Goal: Transaction & Acquisition: Purchase product/service

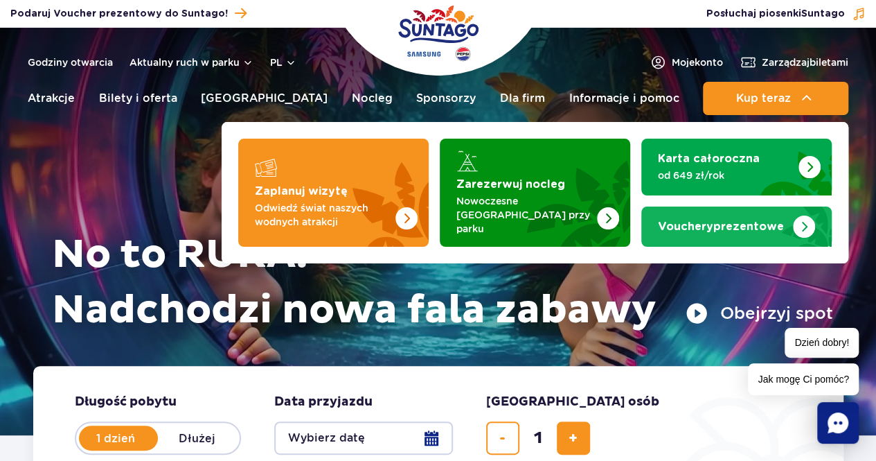
click at [699, 221] on span "Vouchery" at bounding box center [685, 226] width 55 height 11
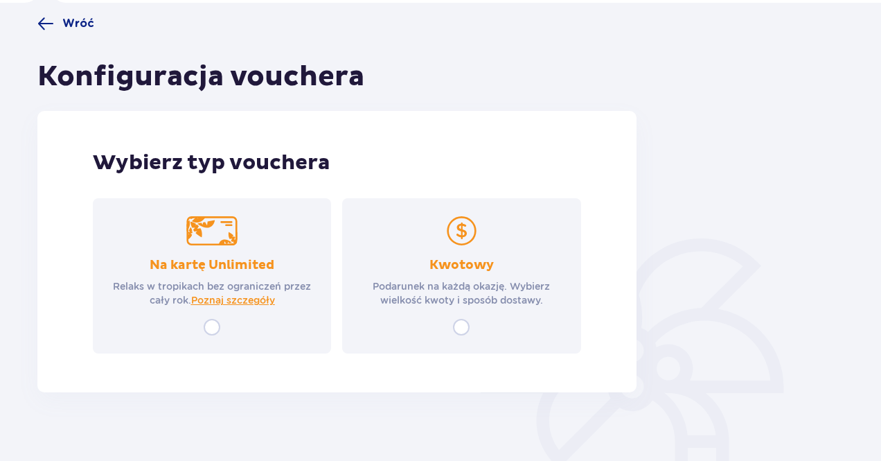
scroll to position [119, 0]
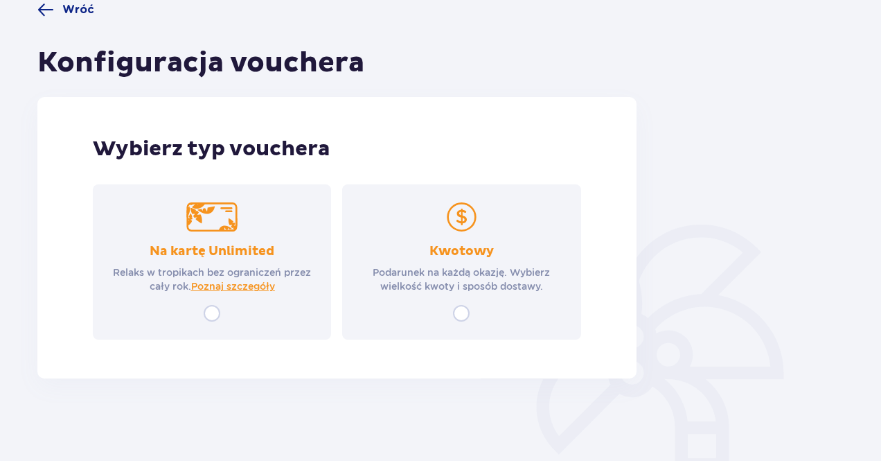
click at [459, 299] on div "Kwotowy Podarunek na każdą okazję. Wybierz wielkość kwoty i sposób dostawy." at bounding box center [461, 261] width 238 height 155
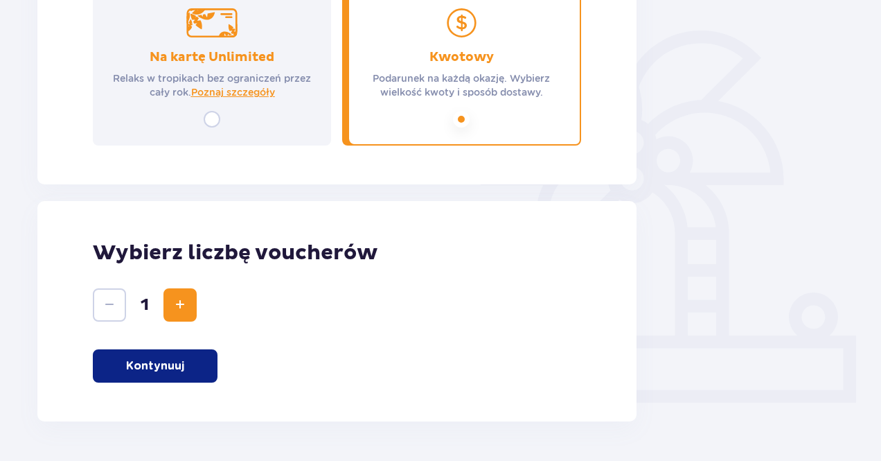
scroll to position [356, 0]
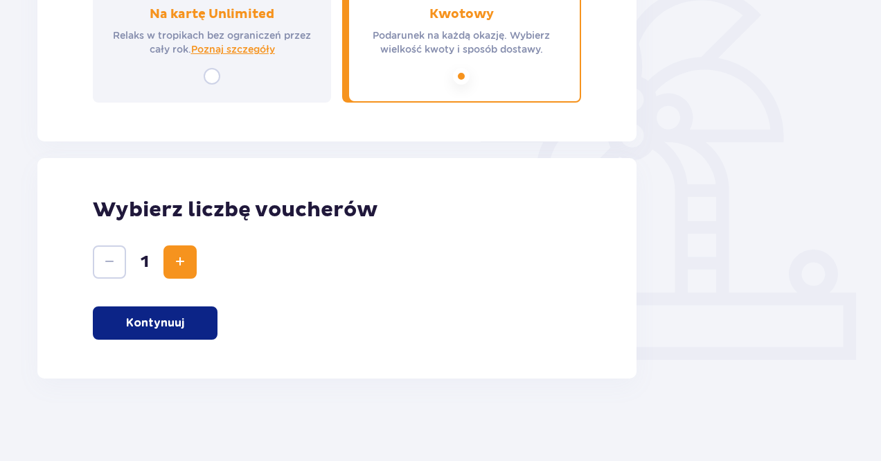
click at [196, 317] on button "Kontynuuj" at bounding box center [155, 322] width 125 height 33
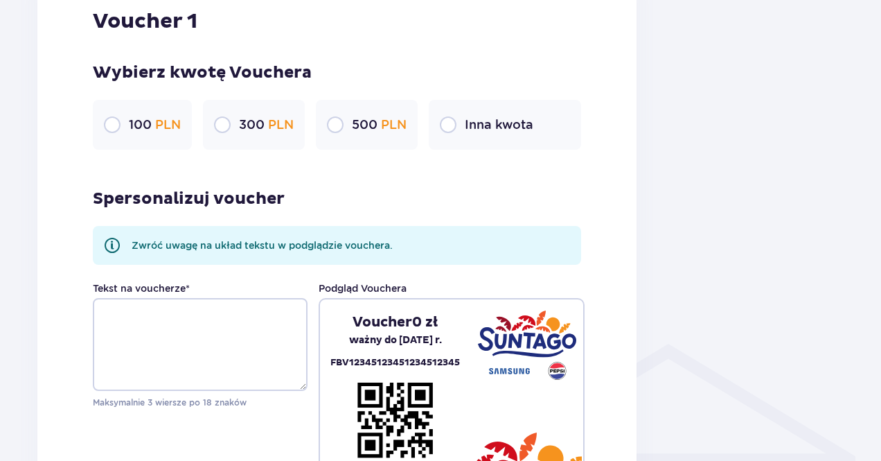
scroll to position [804, 0]
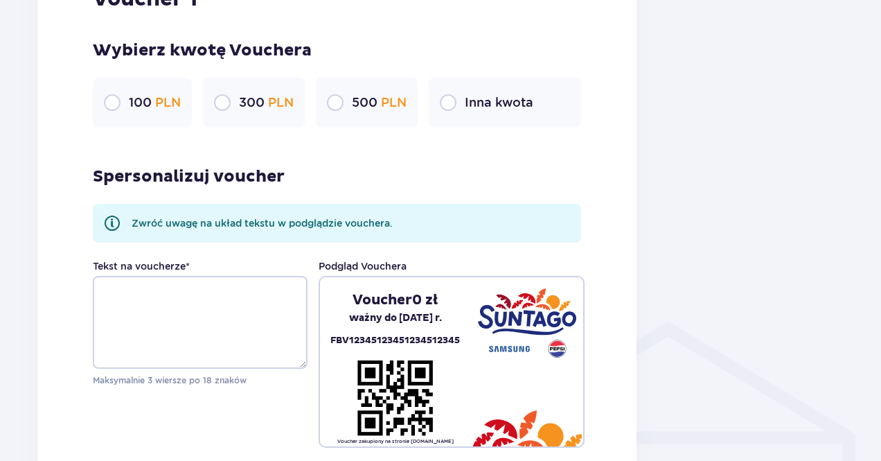
click at [481, 94] on div "Inna kwota" at bounding box center [505, 103] width 152 height 50
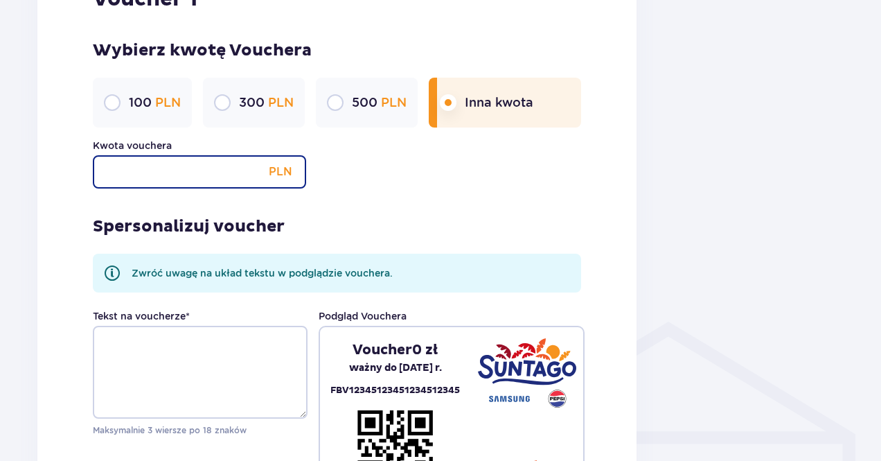
click at [244, 171] on input "Kwota vouchera" at bounding box center [199, 171] width 213 height 33
type input "400"
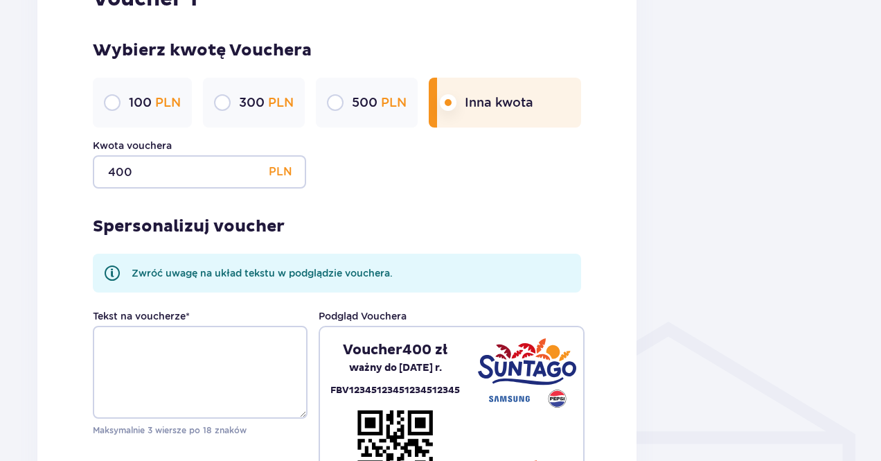
click at [529, 227] on div "Spersonalizuj voucher Zwróć uwagę na układ tekstu w podglądzie vouchera. Tekst …" at bounding box center [337, 342] width 488 height 309
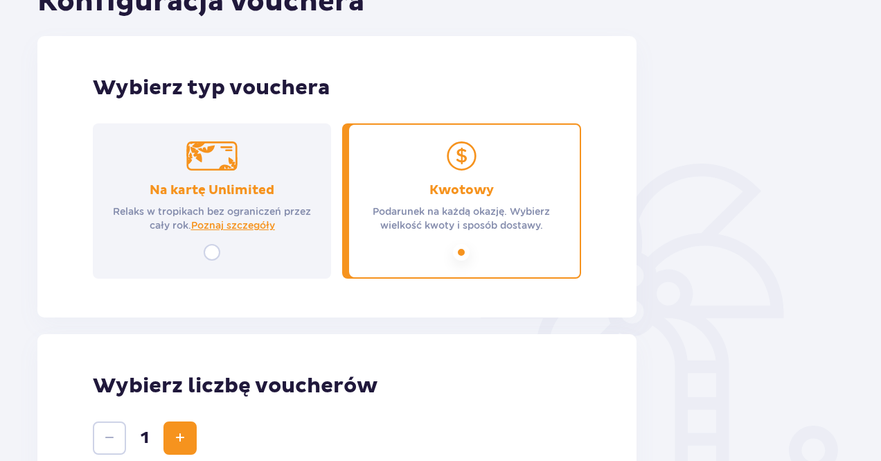
scroll to position [0, 0]
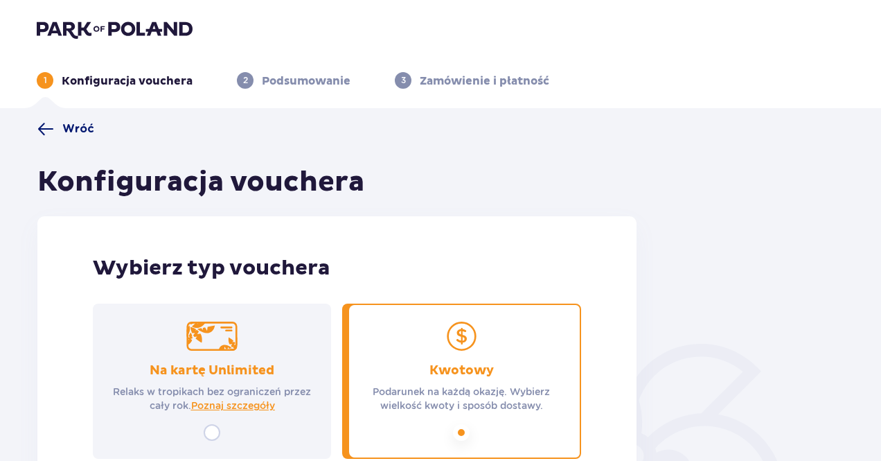
click at [46, 133] on span at bounding box center [45, 129] width 17 height 17
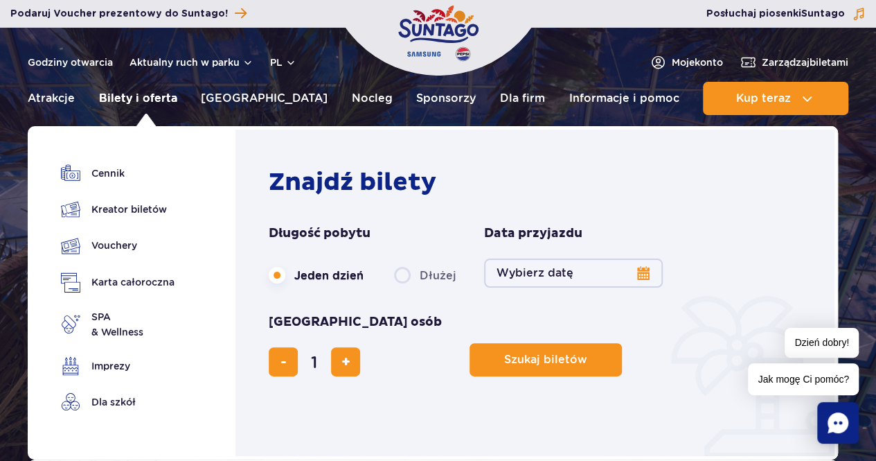
click at [132, 100] on link "Bilety i oferta" at bounding box center [138, 98] width 78 height 33
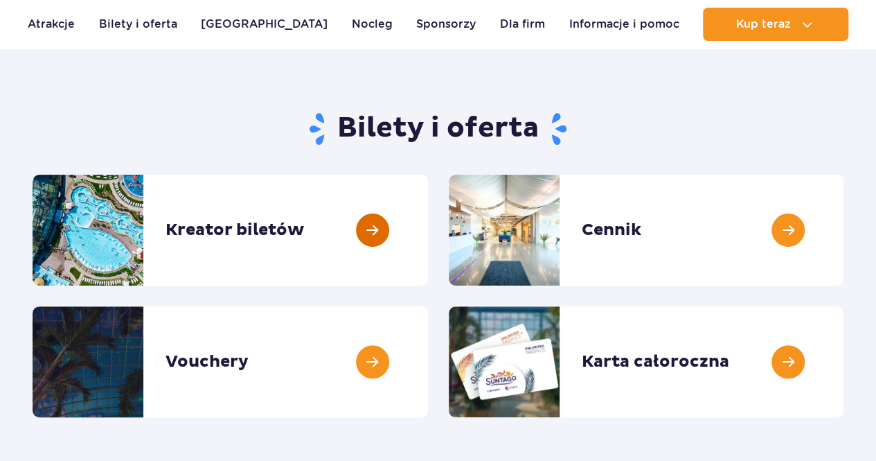
scroll to position [139, 0]
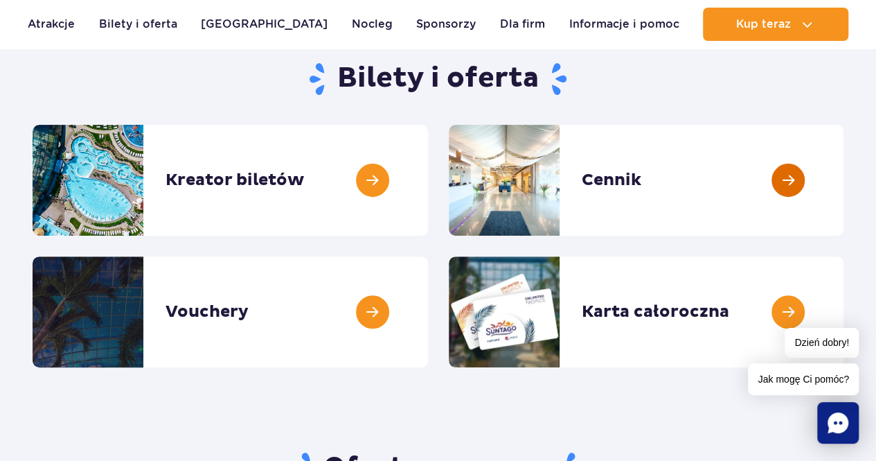
click at [844, 165] on link at bounding box center [844, 180] width 0 height 111
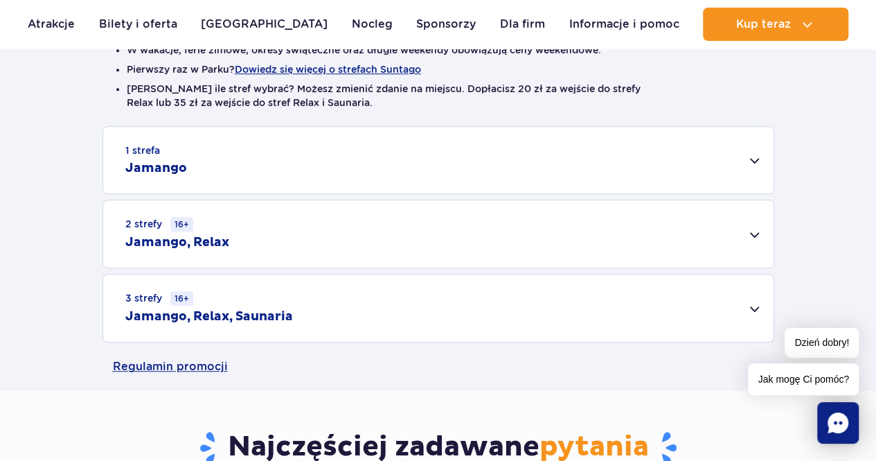
scroll to position [485, 0]
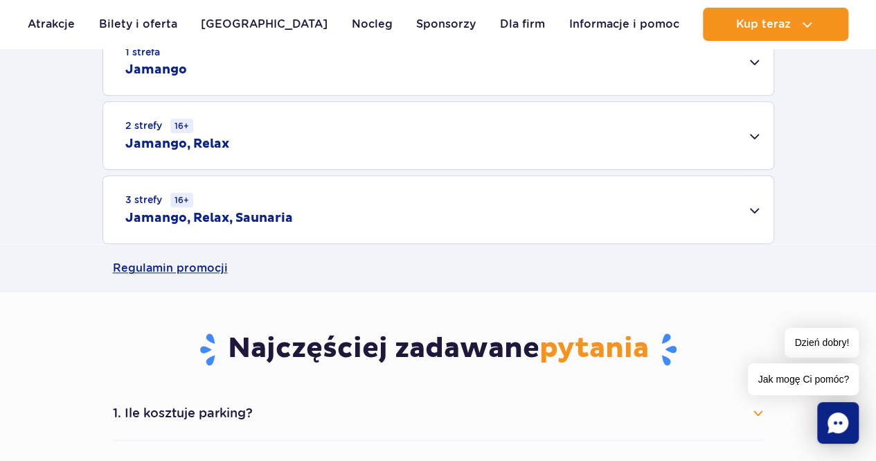
click at [369, 233] on div "3 strefy 16+ Jamango, Relax, Saunaria" at bounding box center [438, 209] width 671 height 67
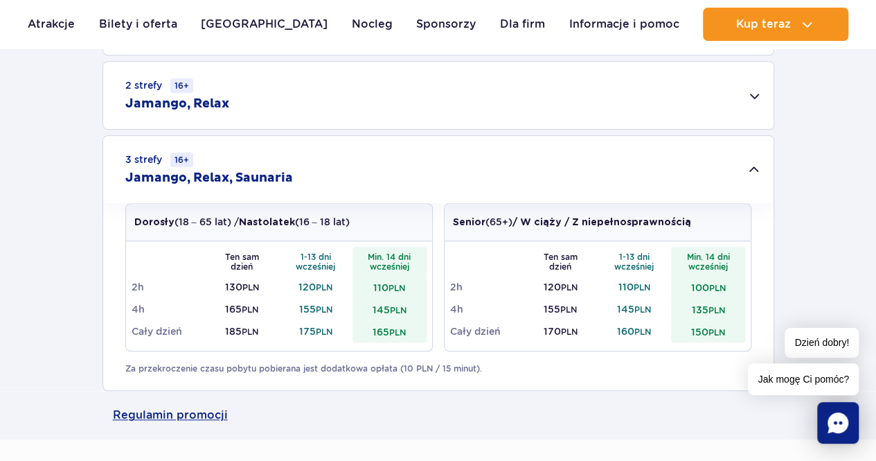
scroll to position [554, 0]
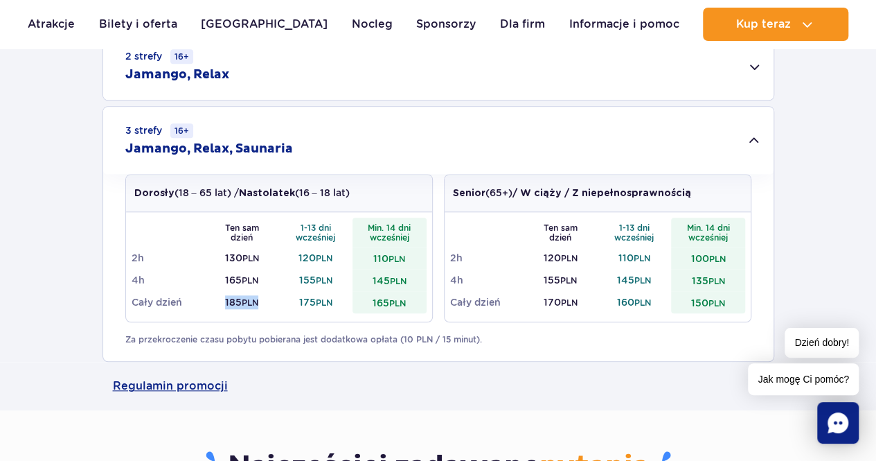
drag, startPoint x: 266, startPoint y: 293, endPoint x: 224, endPoint y: 290, distance: 41.7
click at [224, 291] on td "185 PLN" at bounding box center [242, 302] width 74 height 22
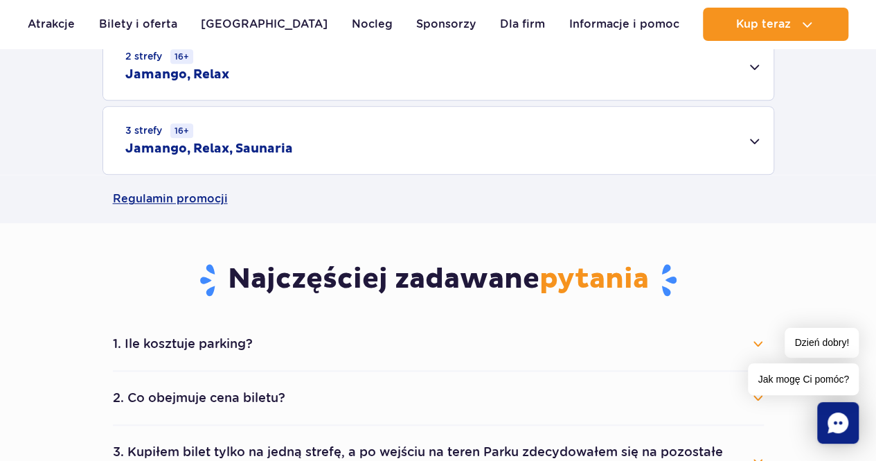
click at [224, 291] on td "185 PLN" at bounding box center [242, 302] width 74 height 22
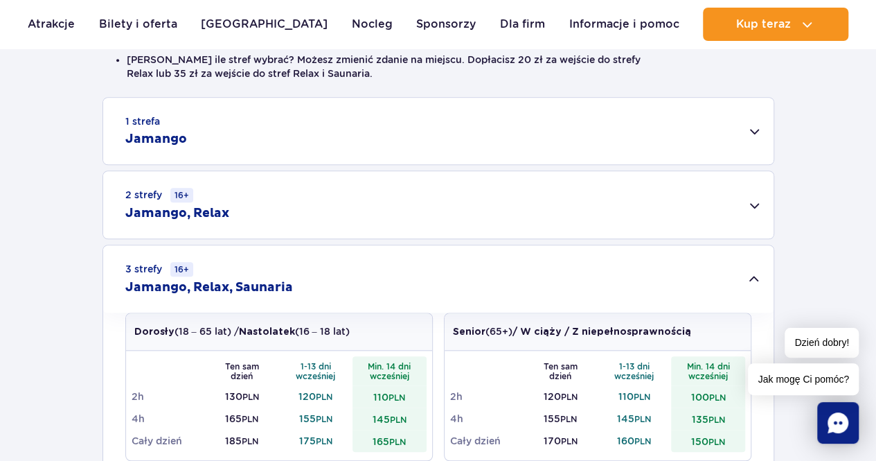
scroll to position [277, 0]
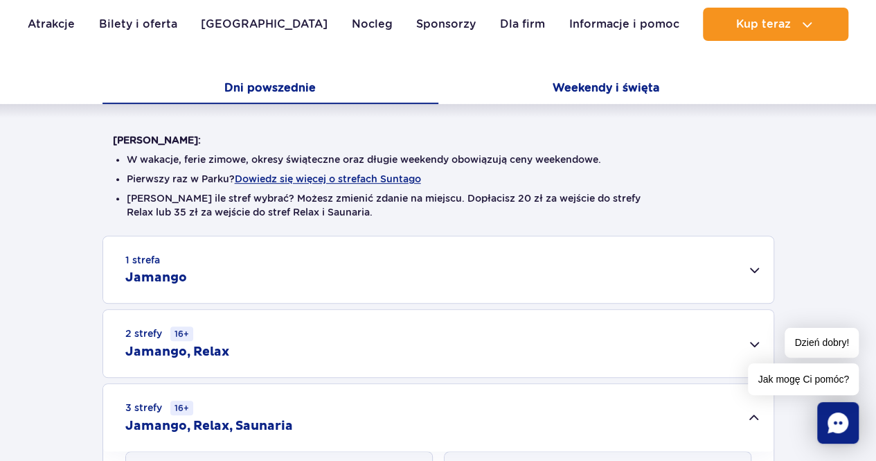
click at [597, 78] on button "Weekendy i święta" at bounding box center [606, 89] width 336 height 29
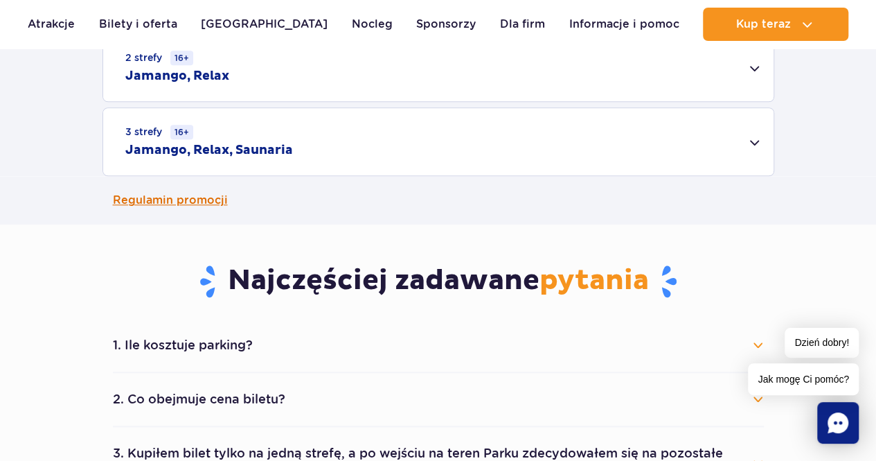
scroll to position [554, 0]
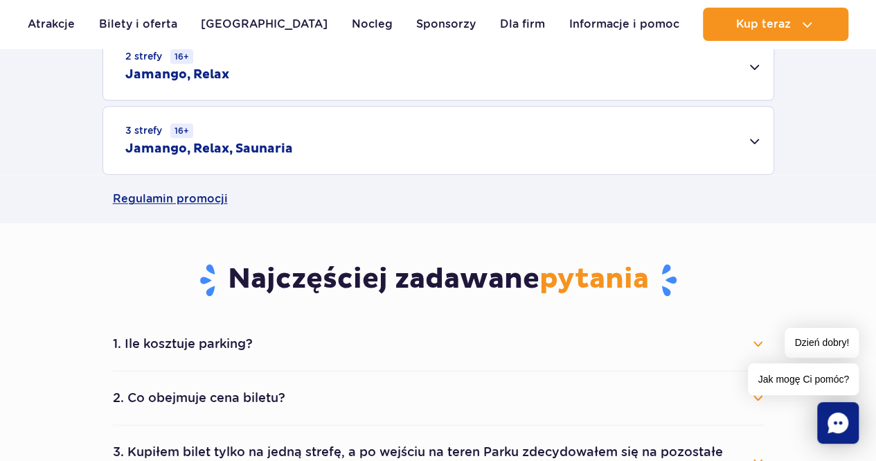
click at [442, 157] on div "3 strefy 16+ Jamango, Relax, Saunaria" at bounding box center [438, 140] width 671 height 67
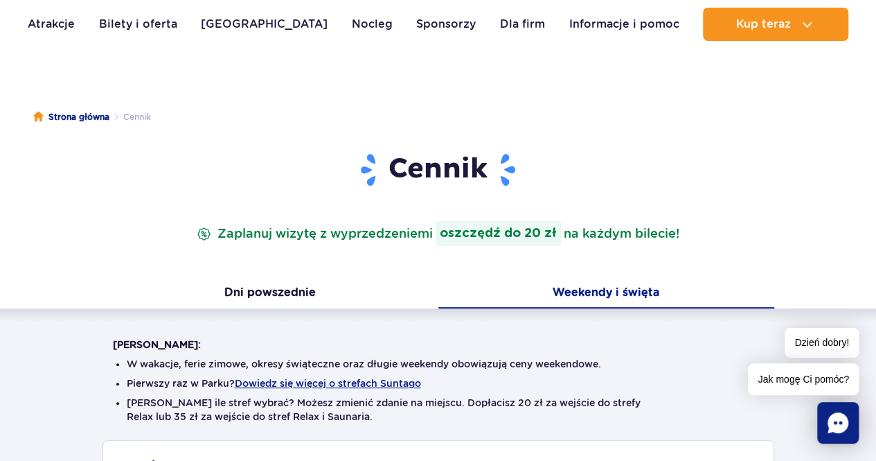
scroll to position [0, 0]
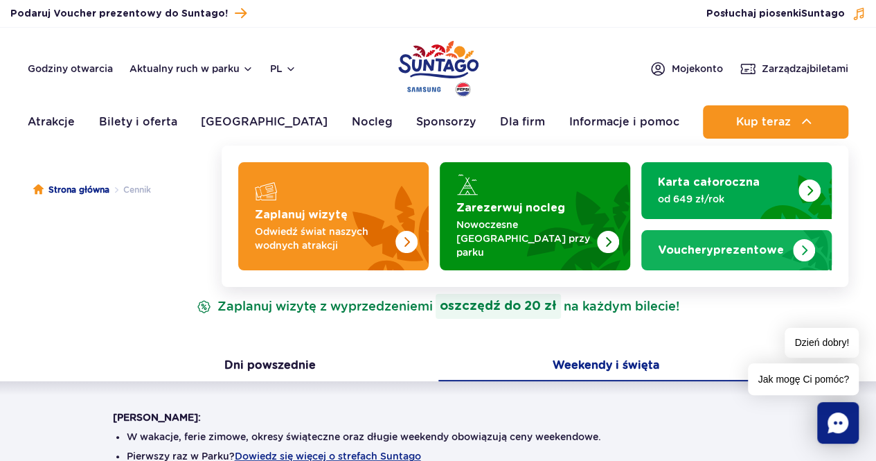
click at [788, 235] on img "Vouchery prezentowe" at bounding box center [804, 248] width 56 height 44
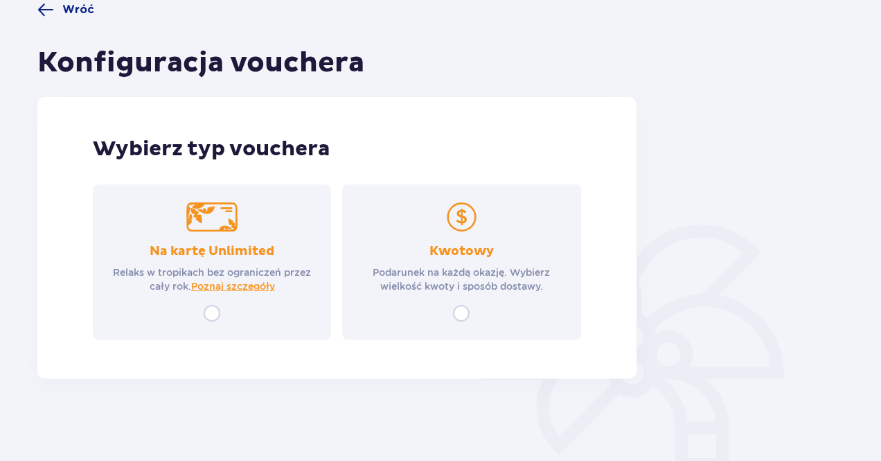
click at [501, 299] on div "Kwotowy Podarunek na każdą okazję. Wybierz wielkość kwoty i sposób dostawy." at bounding box center [461, 261] width 238 height 155
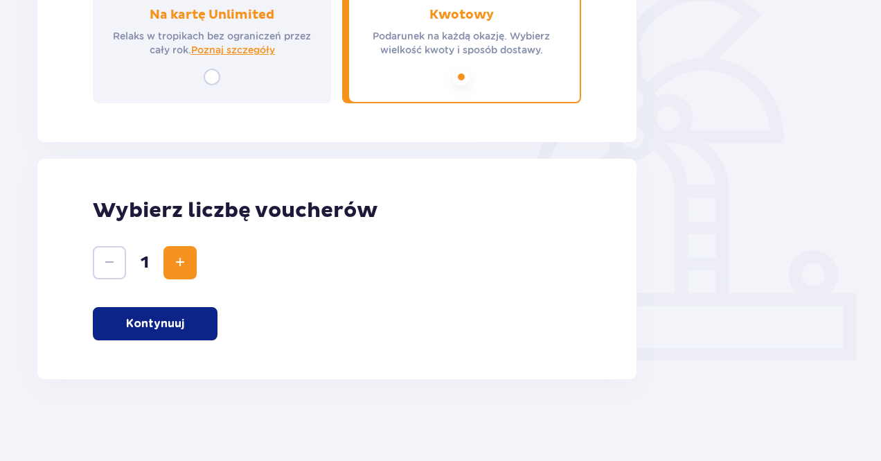
scroll to position [356, 0]
click at [184, 328] on button "Kontynuuj" at bounding box center [155, 322] width 125 height 33
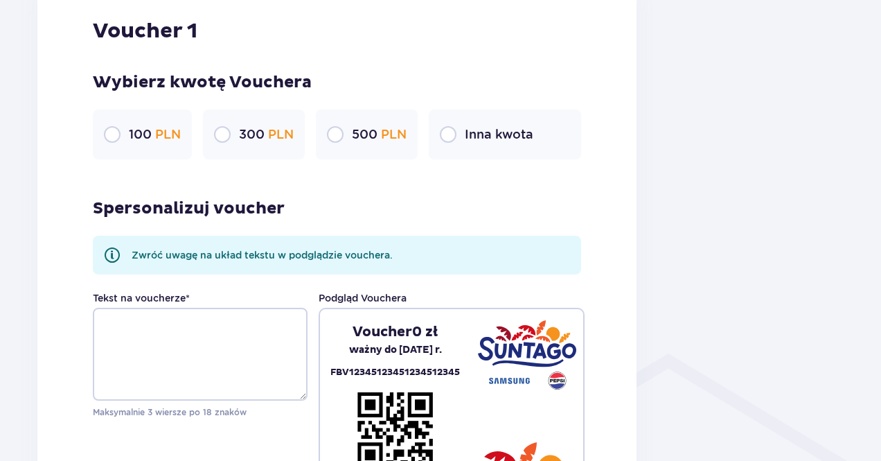
scroll to position [804, 0]
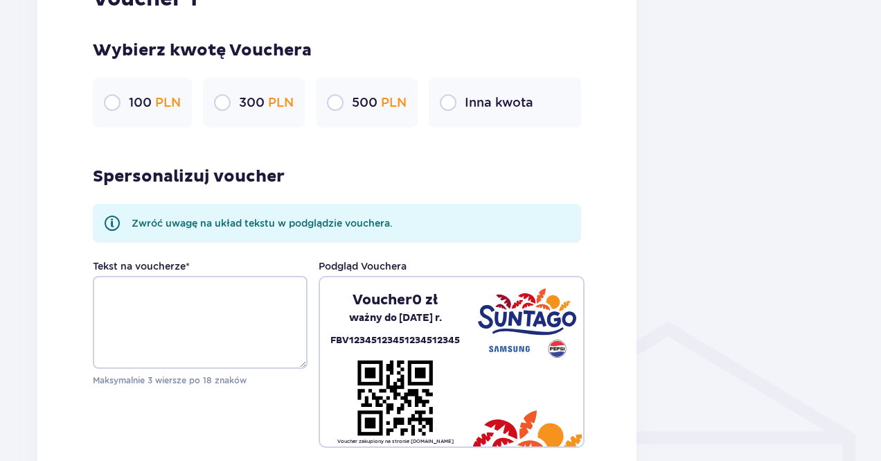
click at [492, 90] on div "Inna kwota" at bounding box center [505, 103] width 152 height 50
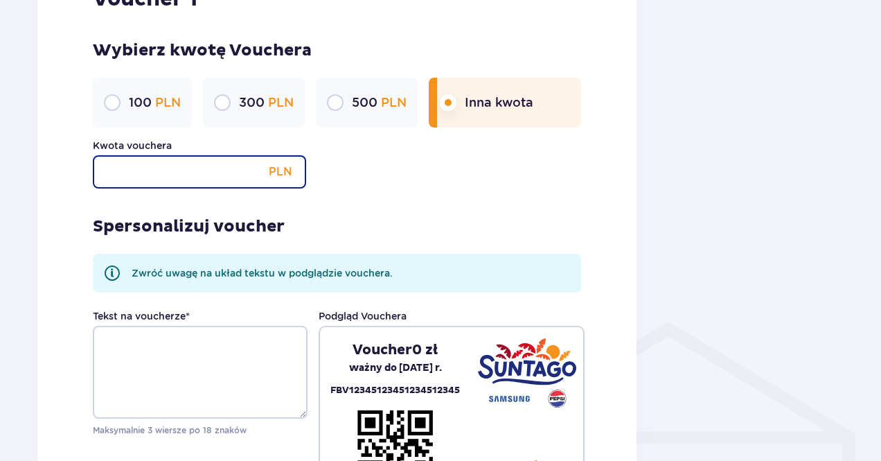
click at [208, 175] on input "Kwota vouchera" at bounding box center [199, 171] width 213 height 33
type input "400"
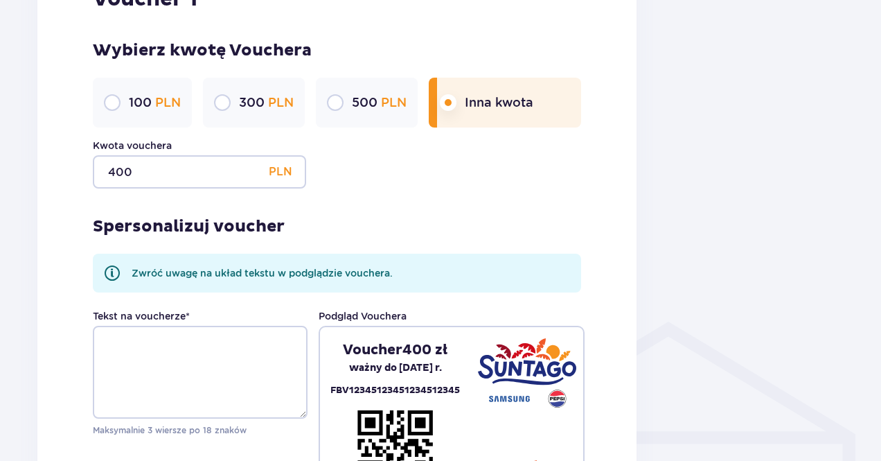
click at [541, 185] on div "Kwota vouchera 400 PLN" at bounding box center [337, 164] width 488 height 50
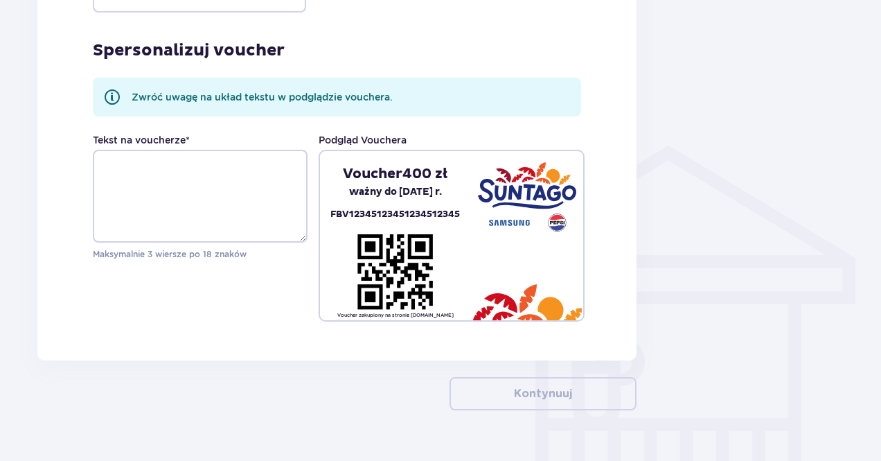
scroll to position [1011, 0]
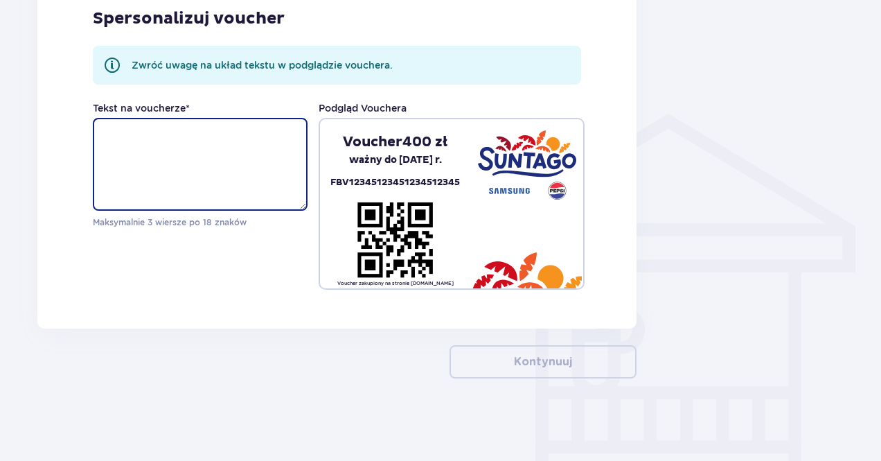
click at [220, 180] on textarea "Tekst na voucherze *" at bounding box center [200, 164] width 215 height 93
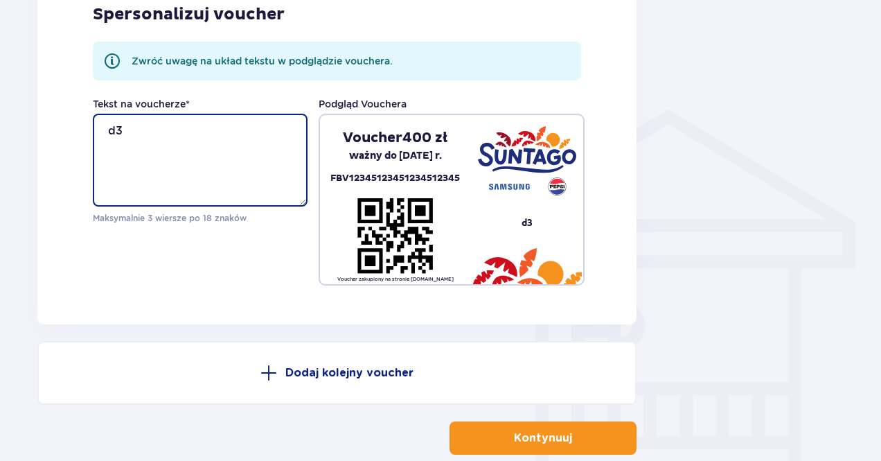
scroll to position [1092, 0]
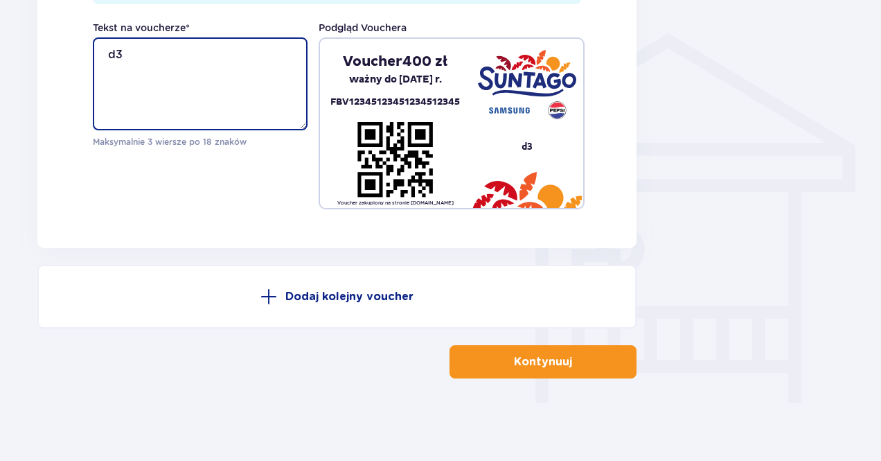
type textarea "d3"
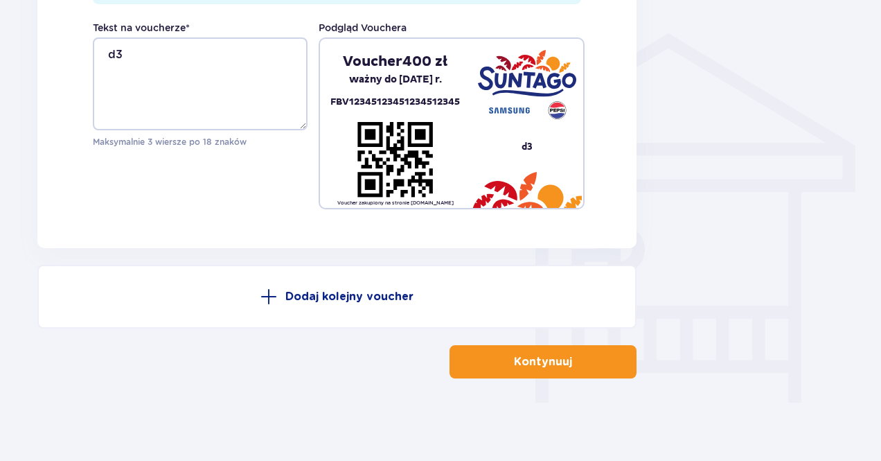
click at [519, 358] on p "Kontynuuj" at bounding box center [543, 361] width 58 height 15
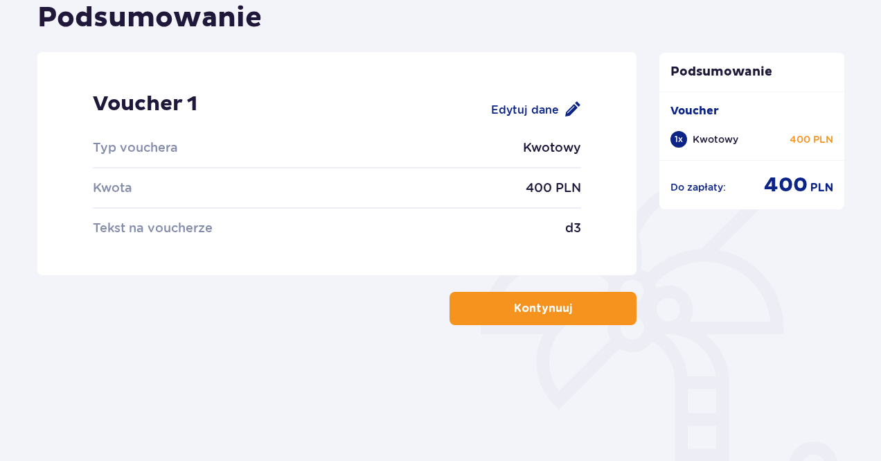
click at [546, 311] on p "Kontynuuj" at bounding box center [543, 308] width 58 height 15
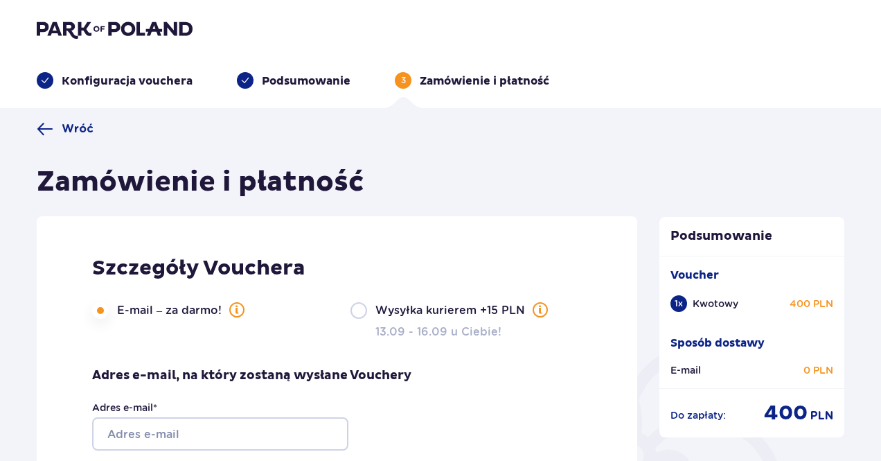
click at [59, 127] on span "Wróć" at bounding box center [65, 129] width 57 height 17
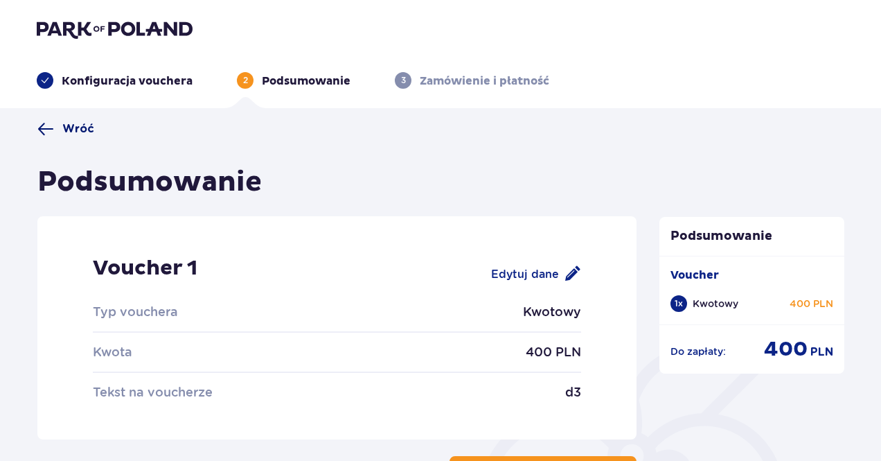
click at [55, 135] on span "Wróć" at bounding box center [65, 129] width 57 height 17
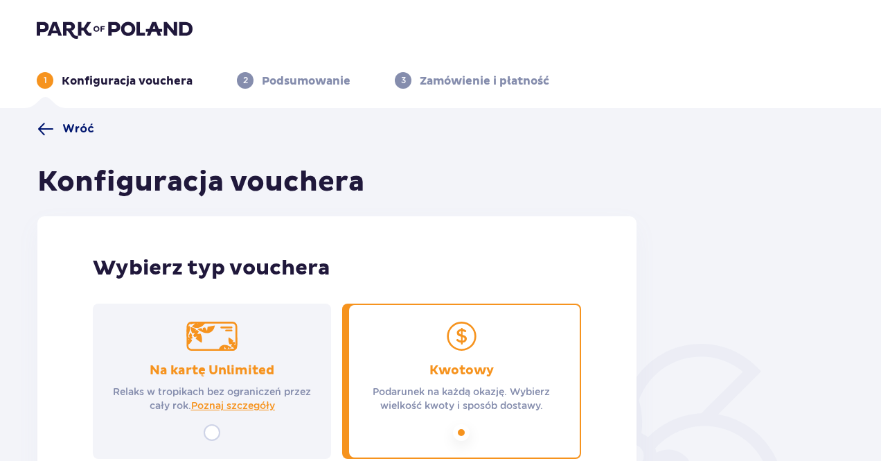
click at [53, 136] on span at bounding box center [45, 129] width 17 height 17
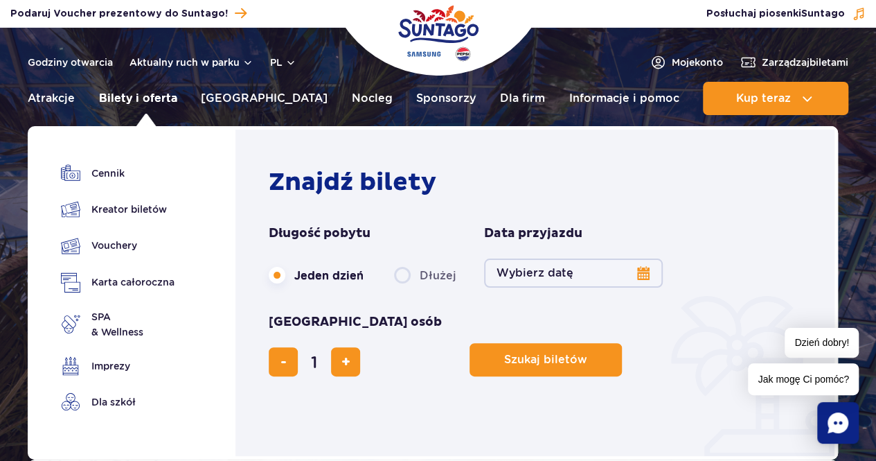
click at [136, 98] on link "Bilety i oferta" at bounding box center [138, 98] width 78 height 33
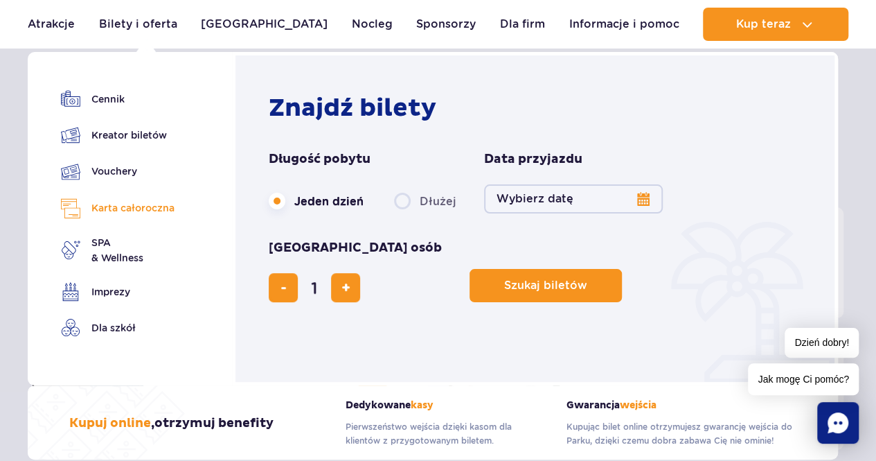
scroll to position [69, 0]
click at [150, 141] on link "Kreator biletów" at bounding box center [118, 134] width 114 height 19
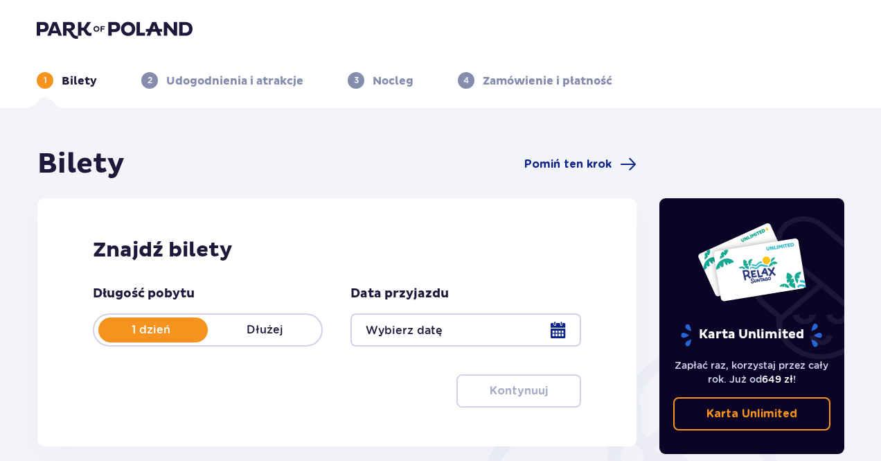
click at [488, 326] on div at bounding box center [465, 329] width 230 height 33
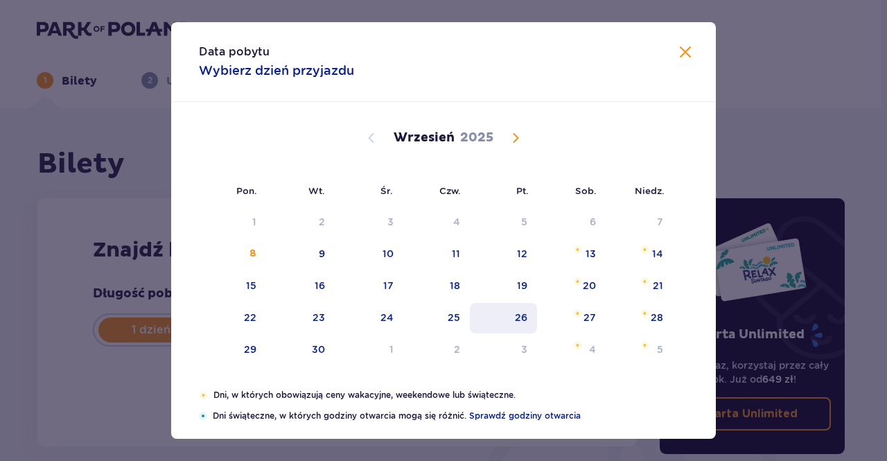
click at [506, 319] on div "26" at bounding box center [503, 318] width 67 height 30
type input "26.09.25"
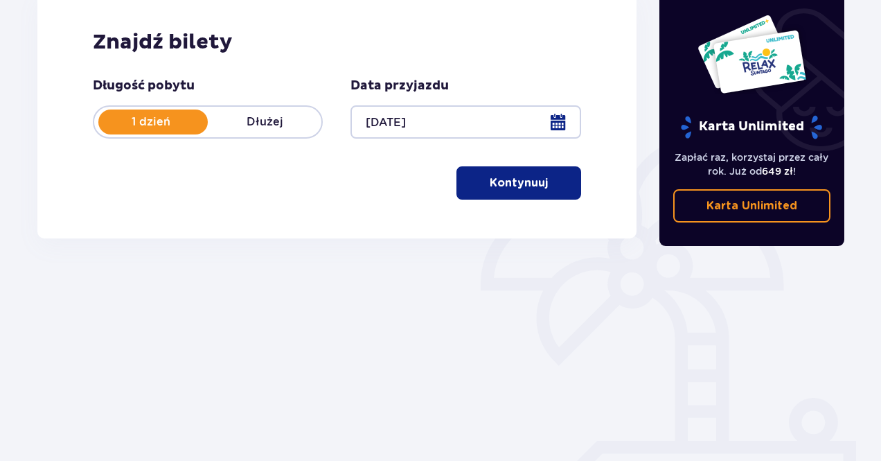
click at [539, 188] on button "Kontynuuj" at bounding box center [518, 182] width 125 height 33
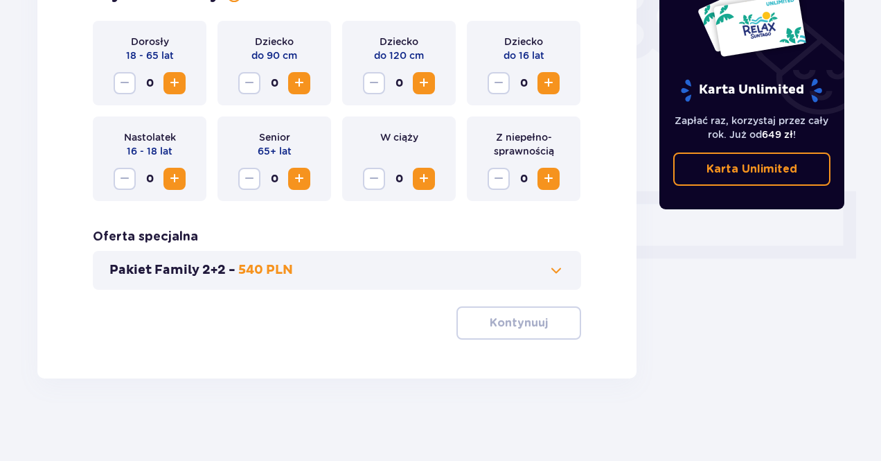
scroll to position [388, 0]
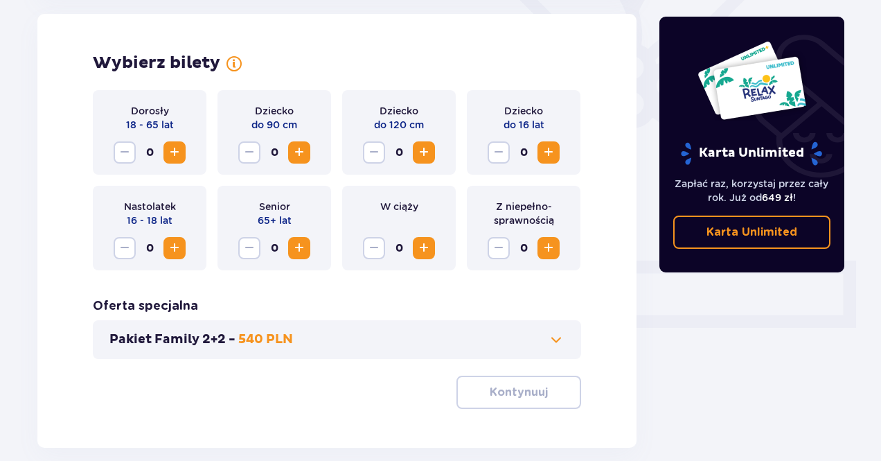
click at [450, 347] on div "Pakiet Family 2+2 - 540 PLN" at bounding box center [337, 339] width 488 height 39
click at [556, 337] on span at bounding box center [556, 339] width 17 height 17
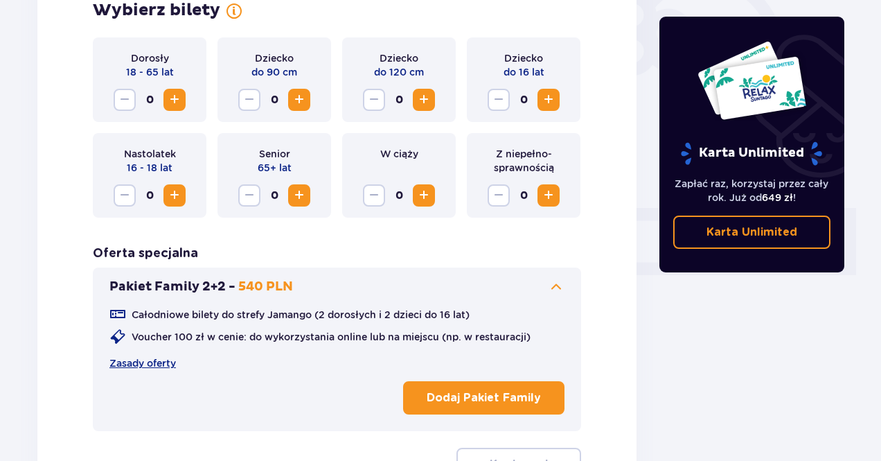
scroll to position [582, 0]
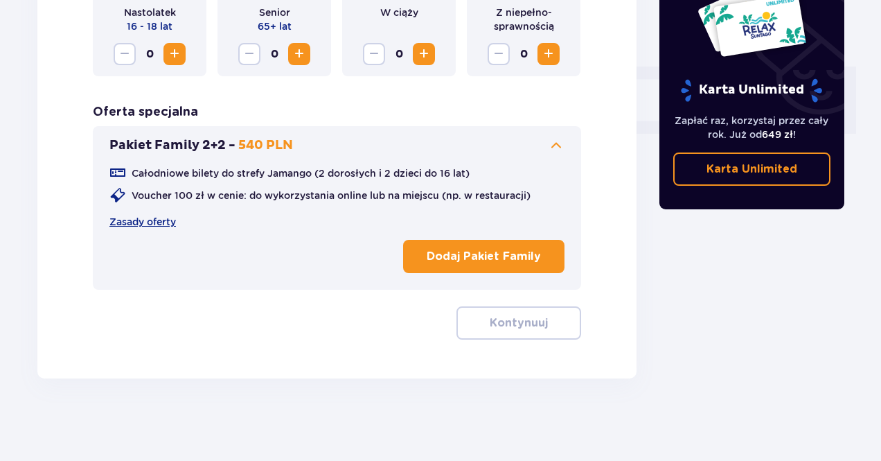
click at [550, 148] on span at bounding box center [556, 145] width 17 height 17
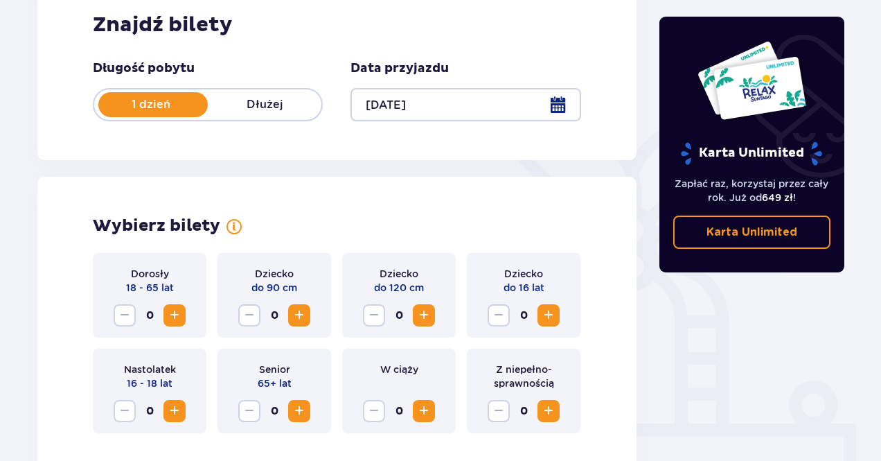
scroll to position [346, 0]
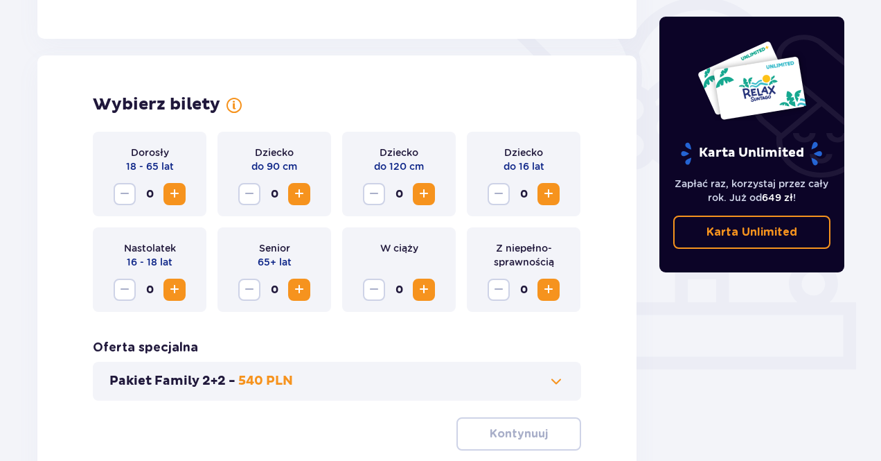
click at [177, 194] on span "Increase" at bounding box center [174, 194] width 17 height 17
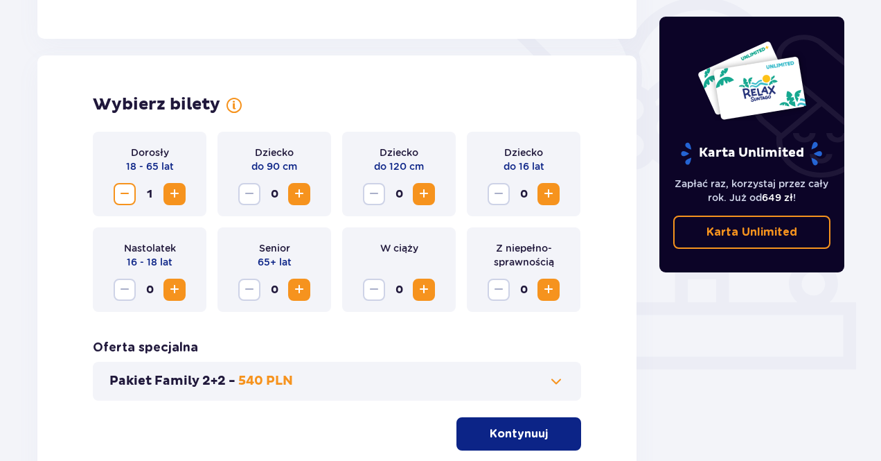
click at [177, 194] on span "Increase" at bounding box center [174, 194] width 17 height 17
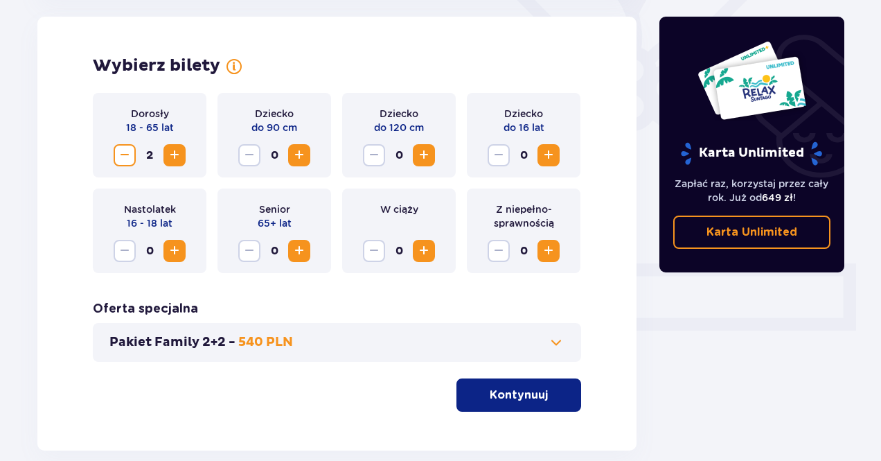
scroll to position [416, 0]
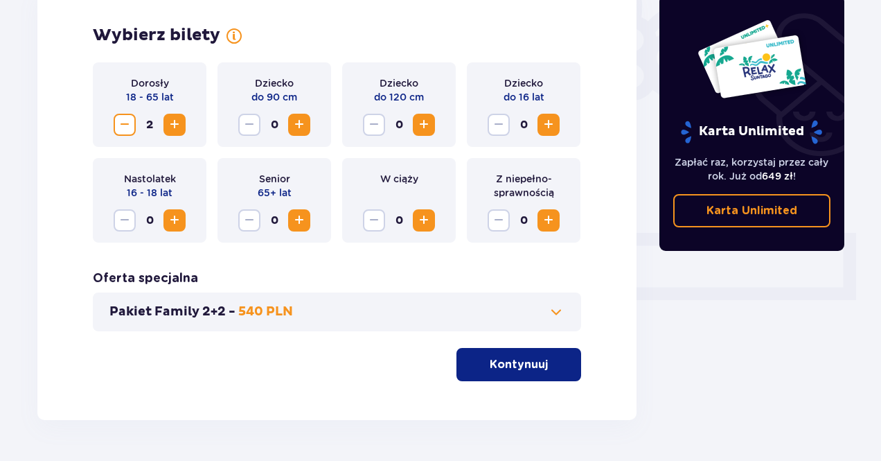
click at [549, 359] on span "button" at bounding box center [550, 364] width 17 height 17
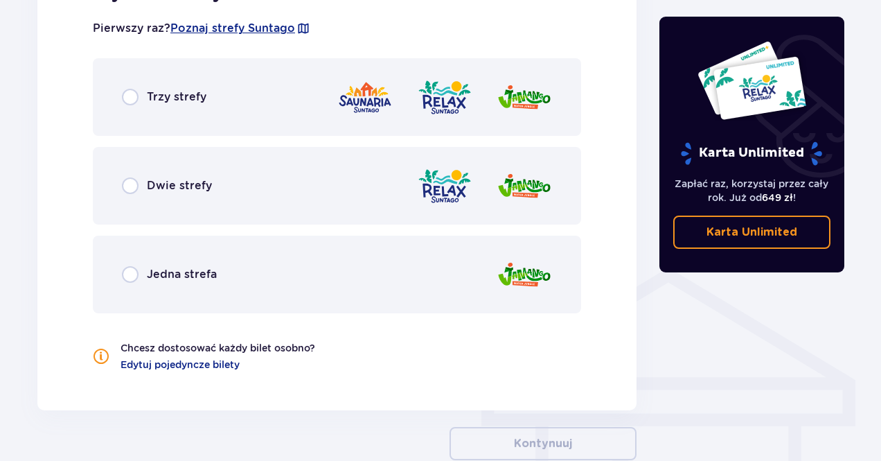
scroll to position [939, 0]
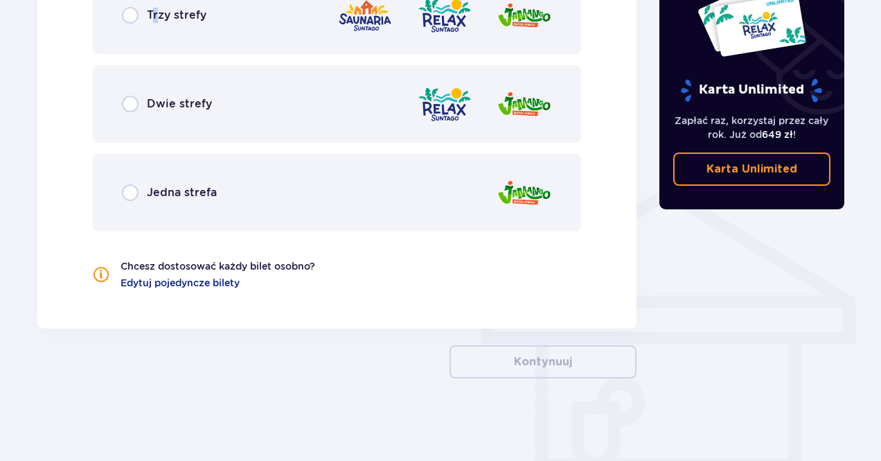
click at [155, 27] on div "Trzy strefy" at bounding box center [337, 15] width 488 height 78
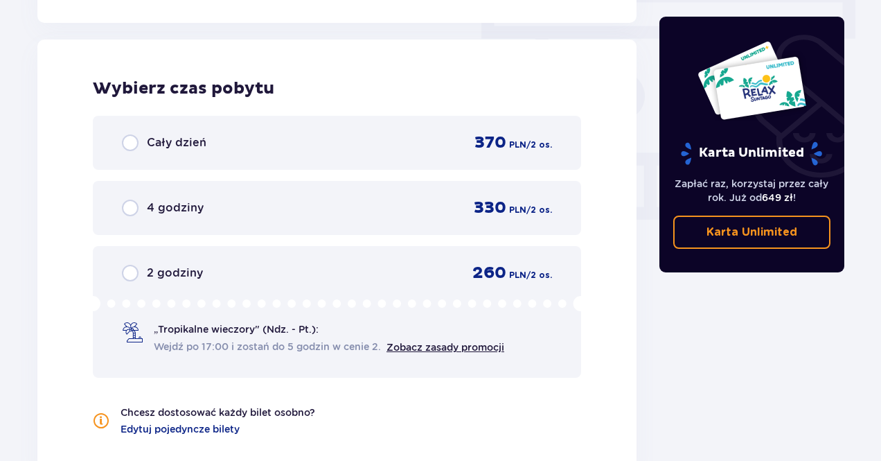
scroll to position [1251, 0]
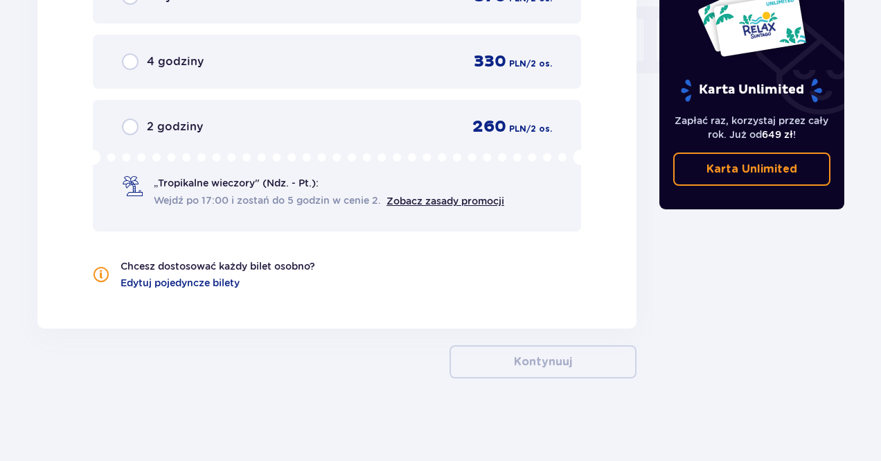
click at [286, 207] on div "2 godziny 260 PLN / 2 os. „Tropikalne wieczory" (Ndz. - Pt.): Wejdź po 17:00 i …" at bounding box center [337, 166] width 488 height 132
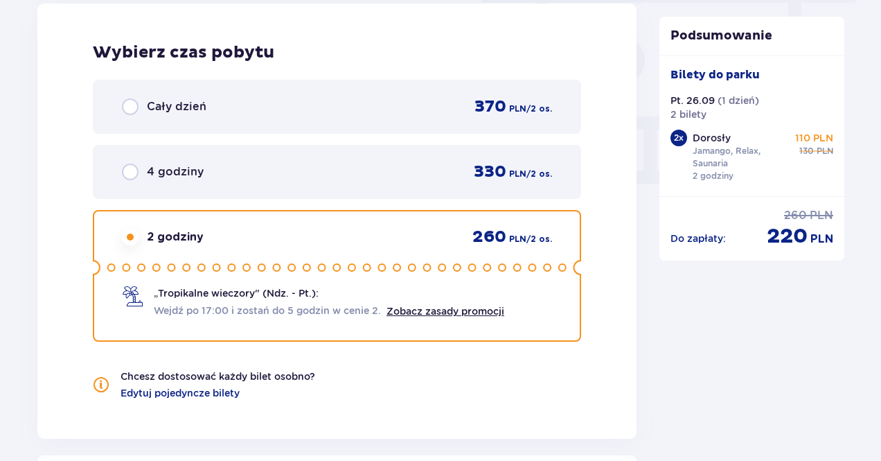
scroll to position [1191, 0]
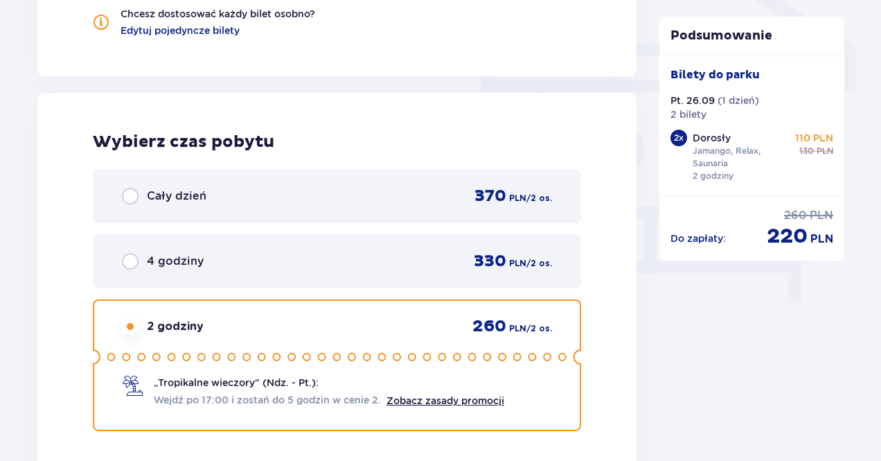
click at [226, 189] on div "Cały dzień 370 PLN / 2 os." at bounding box center [337, 196] width 430 height 21
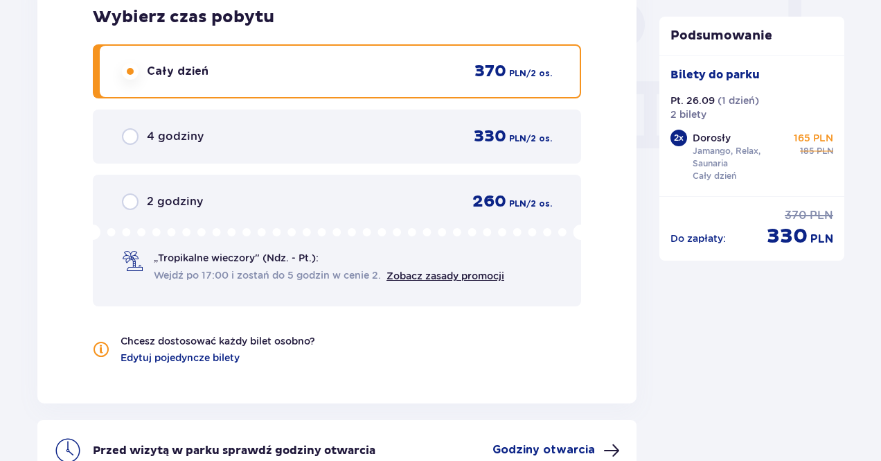
scroll to position [1468, 0]
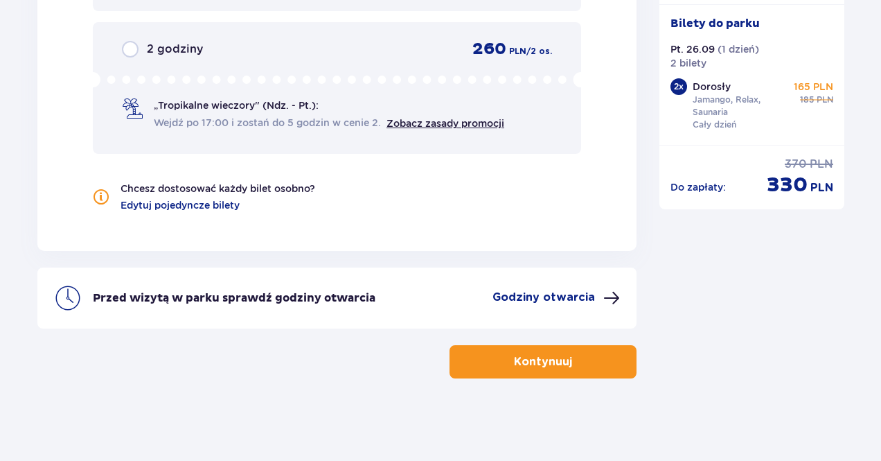
click at [547, 357] on p "Kontynuuj" at bounding box center [543, 361] width 58 height 15
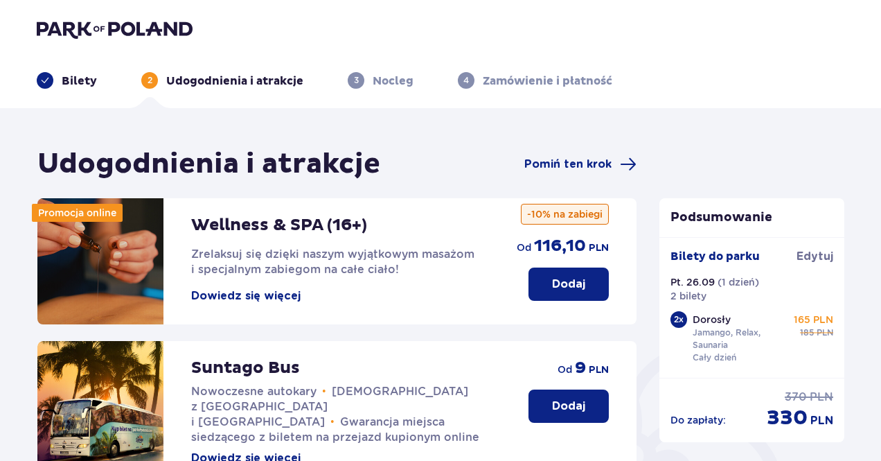
click at [580, 174] on div "Udogodnienia i atrakcje Pomiń ten krok" at bounding box center [336, 164] width 599 height 35
click at [584, 152] on div "Udogodnienia i atrakcje Pomiń ten krok" at bounding box center [336, 164] width 599 height 35
click at [578, 172] on span "Pomiń ten krok" at bounding box center [580, 164] width 112 height 17
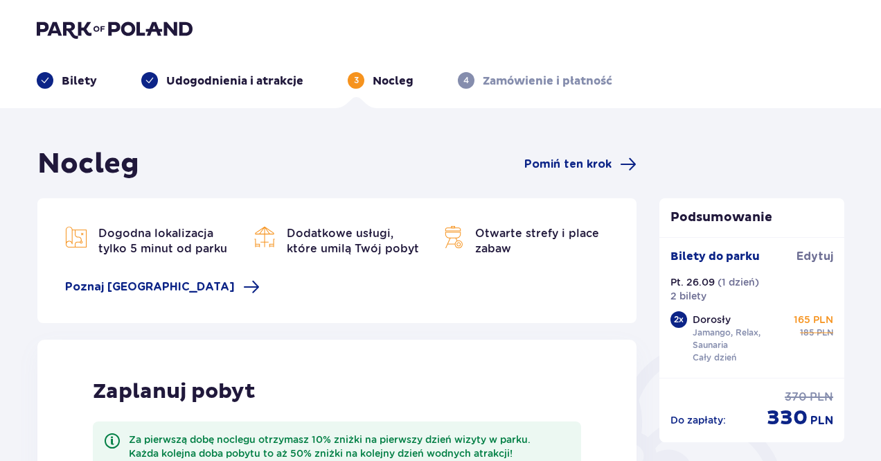
click at [578, 172] on span "Pomiń ten krok" at bounding box center [580, 164] width 112 height 17
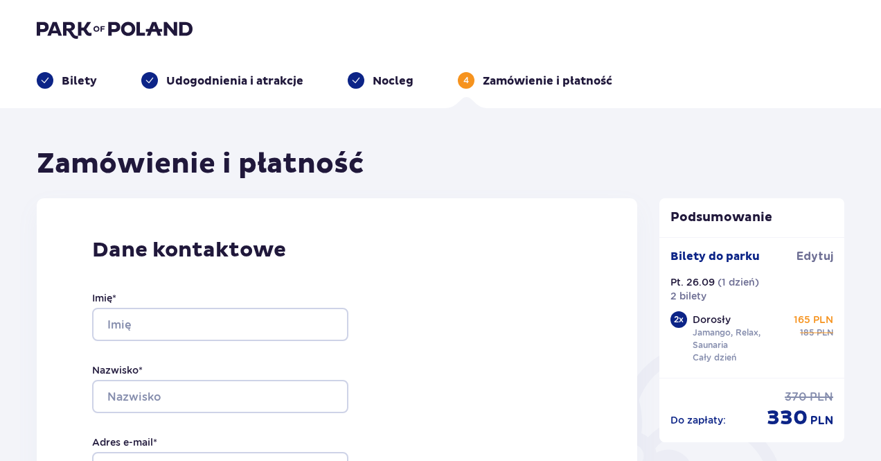
click at [69, 28] on img at bounding box center [115, 28] width 156 height 19
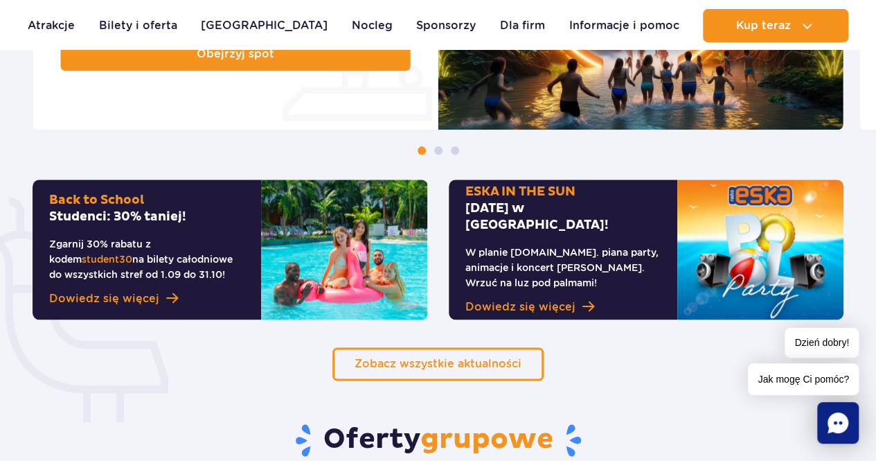
scroll to position [831, 0]
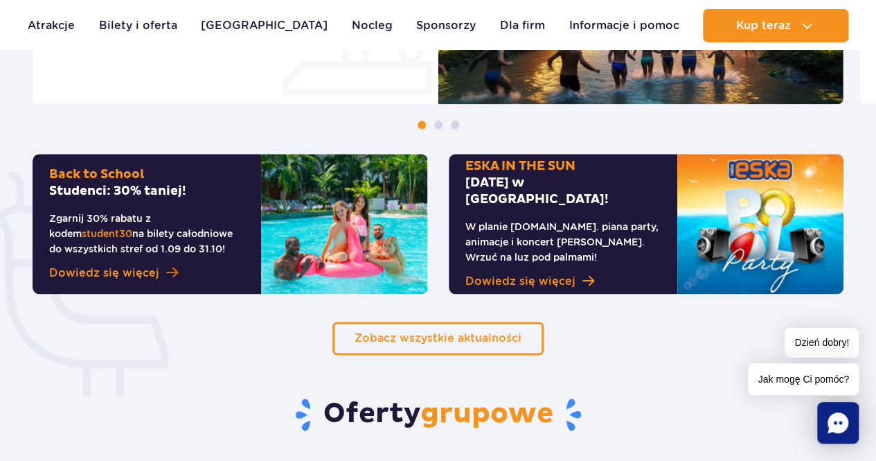
click at [118, 280] on span "Dowiedz się więcej" at bounding box center [104, 273] width 110 height 17
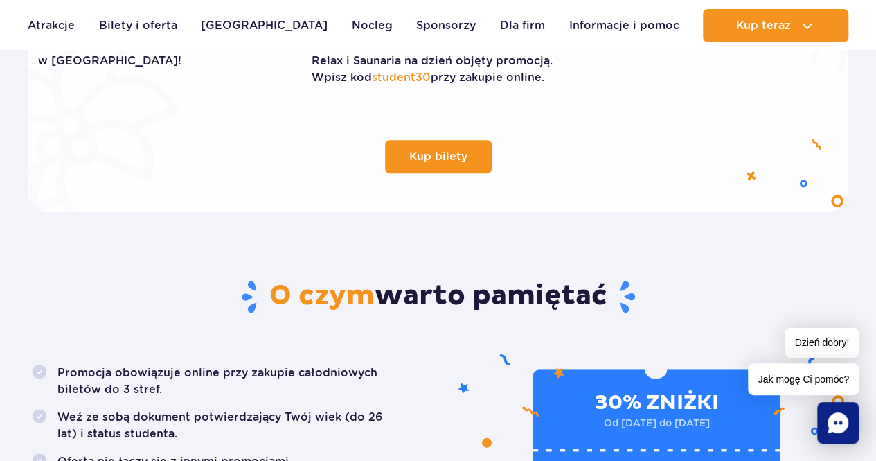
scroll to position [554, 0]
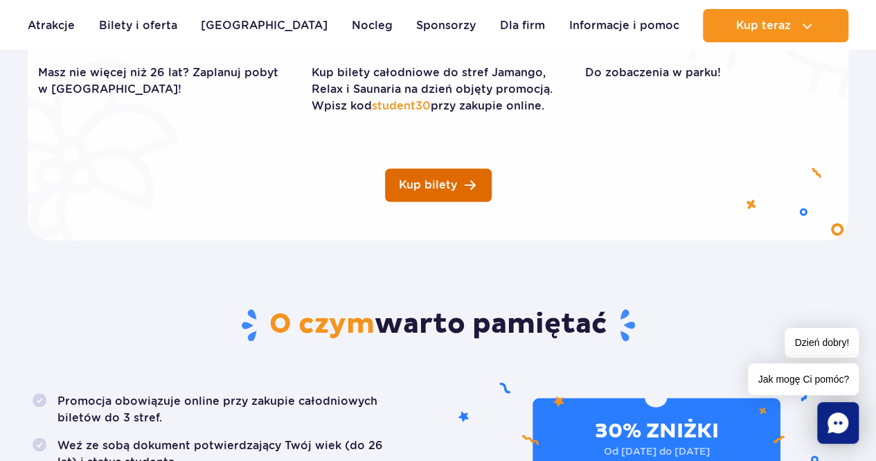
click at [411, 172] on link "Kup bilety" at bounding box center [438, 184] width 107 height 33
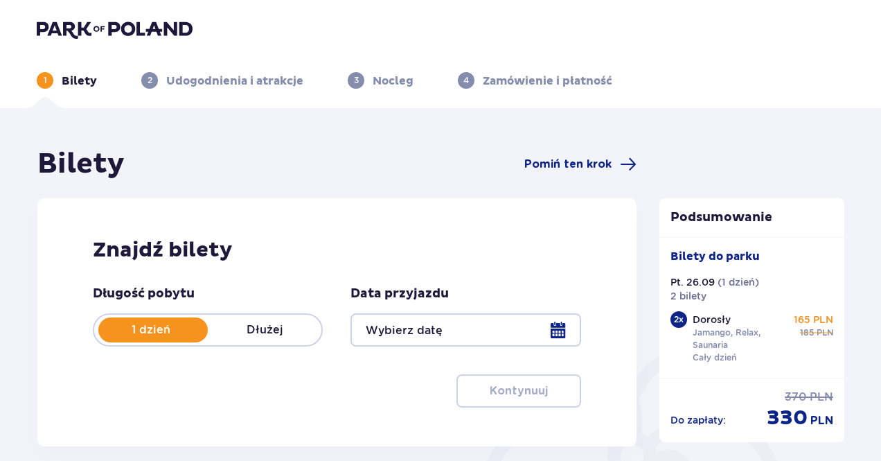
type input "[DATE]"
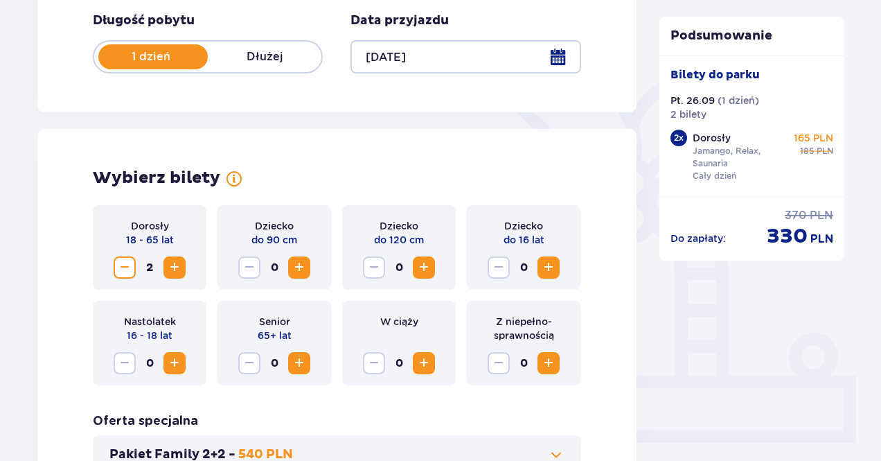
scroll to position [346, 0]
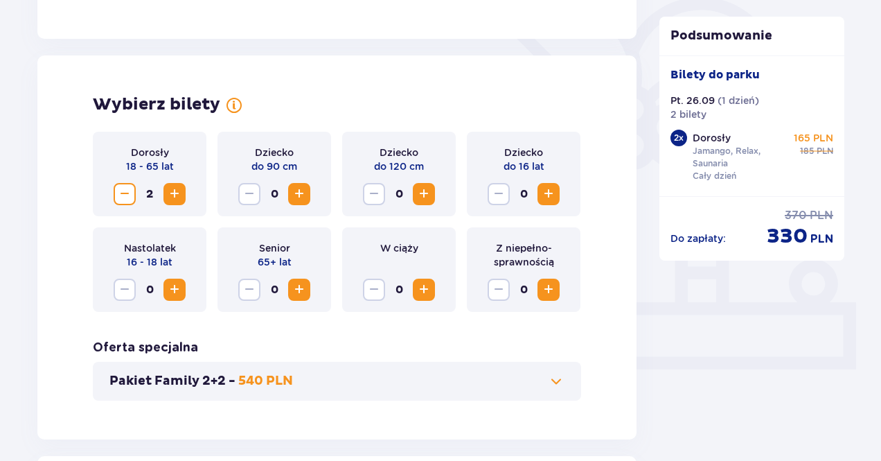
click at [130, 196] on span "Decrease" at bounding box center [124, 194] width 17 height 17
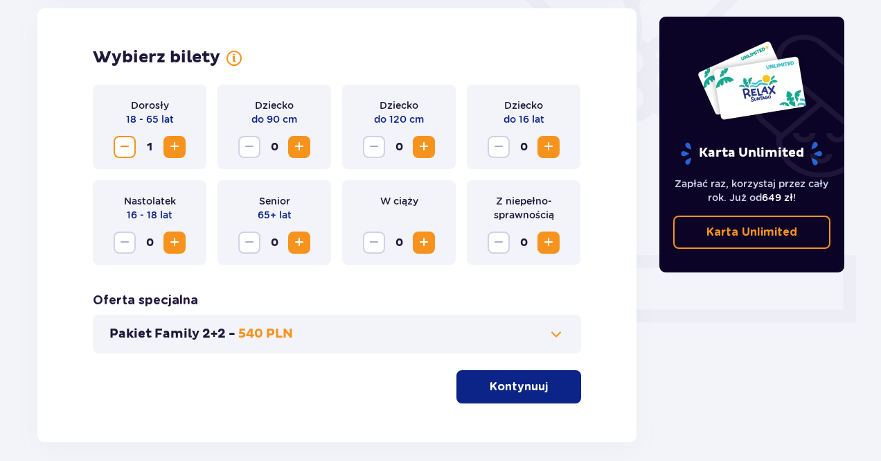
scroll to position [457, 0]
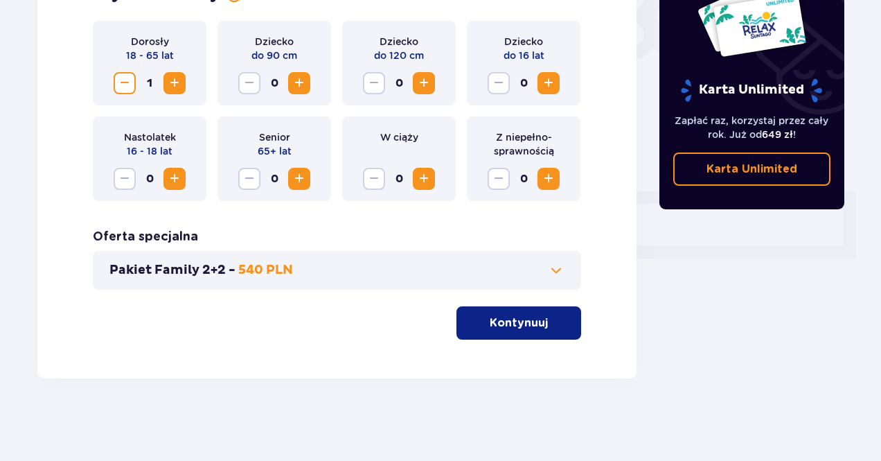
click at [540, 321] on button "Kontynuuj" at bounding box center [518, 322] width 125 height 33
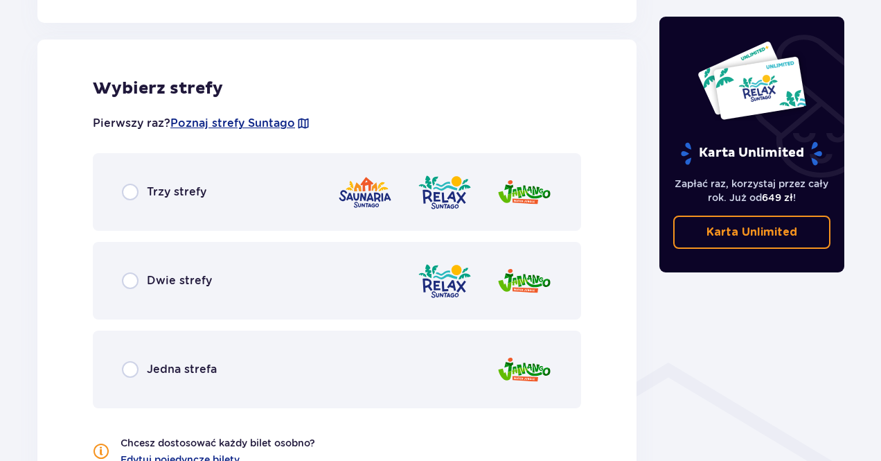
scroll to position [769, 0]
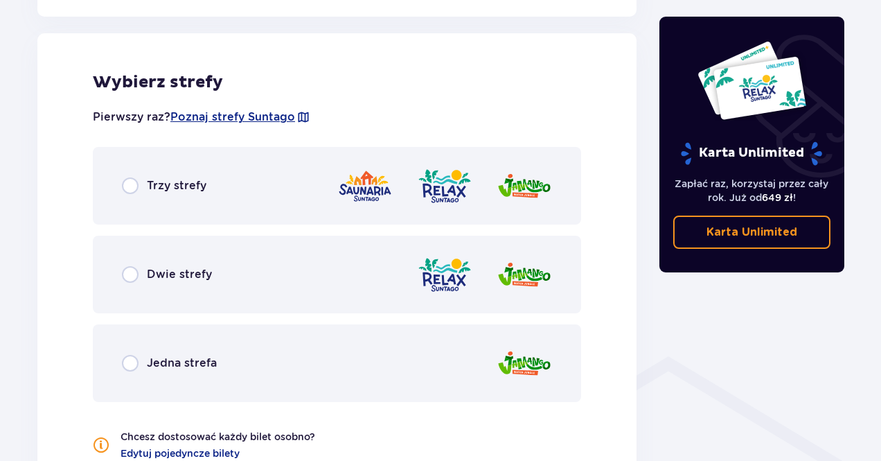
click at [133, 195] on div "Trzy strefy" at bounding box center [337, 186] width 488 height 78
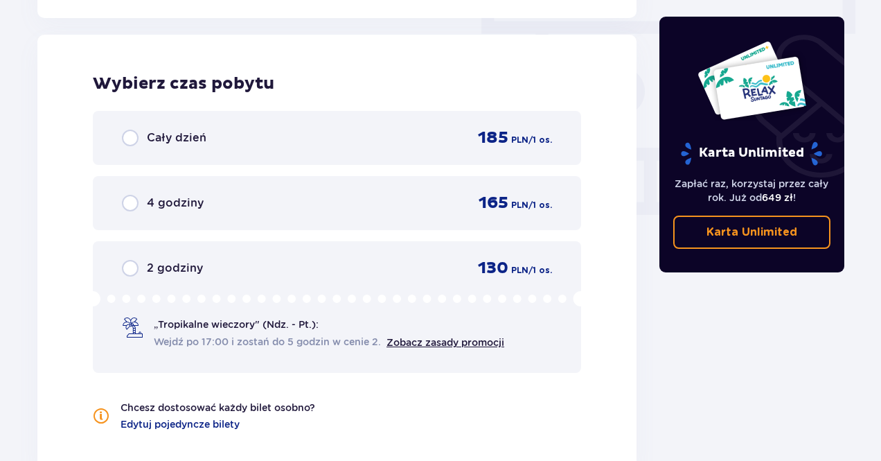
scroll to position [1251, 0]
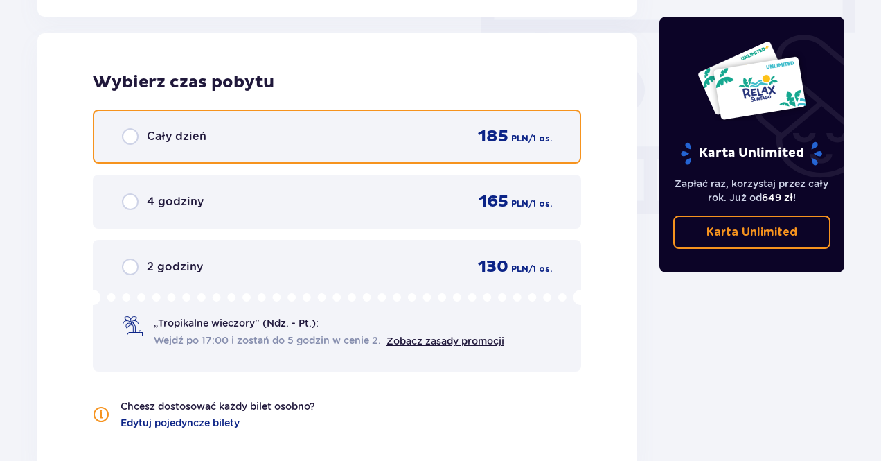
click at [125, 139] on input "radio" at bounding box center [130, 136] width 17 height 17
radio input "true"
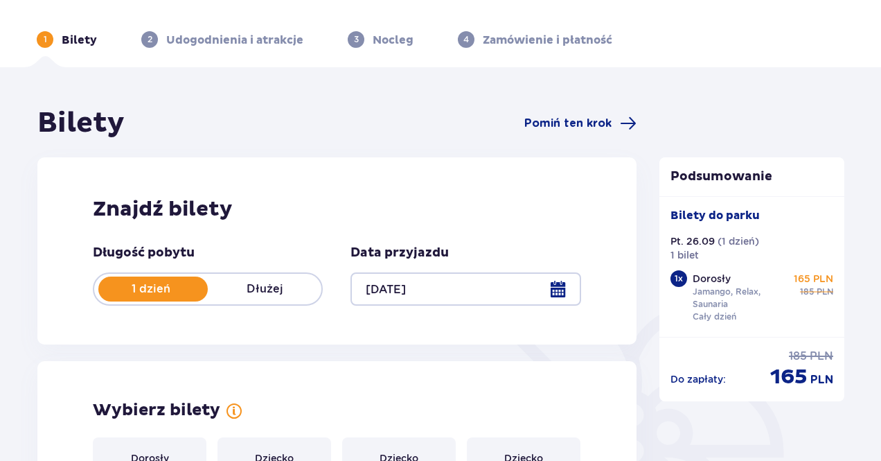
scroll to position [0, 0]
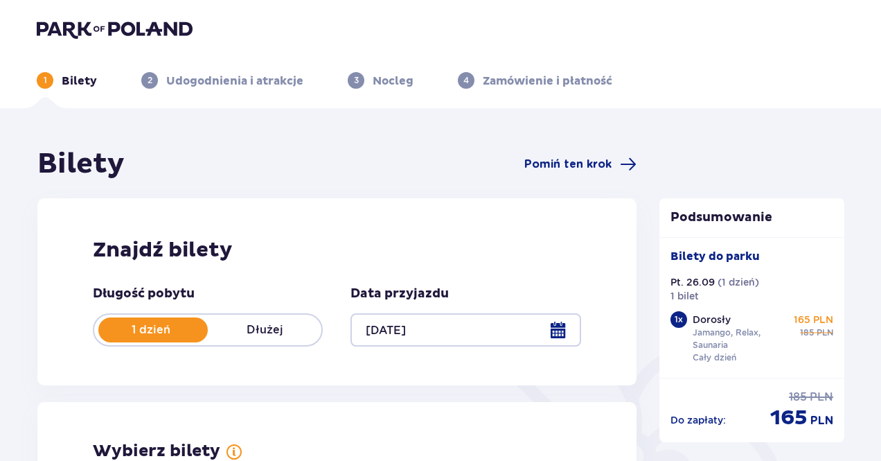
click at [98, 28] on img at bounding box center [115, 28] width 156 height 19
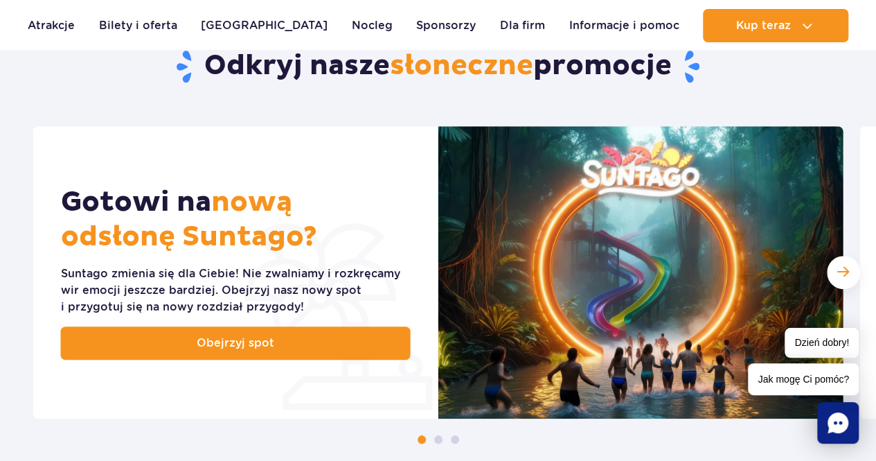
scroll to position [762, 0]
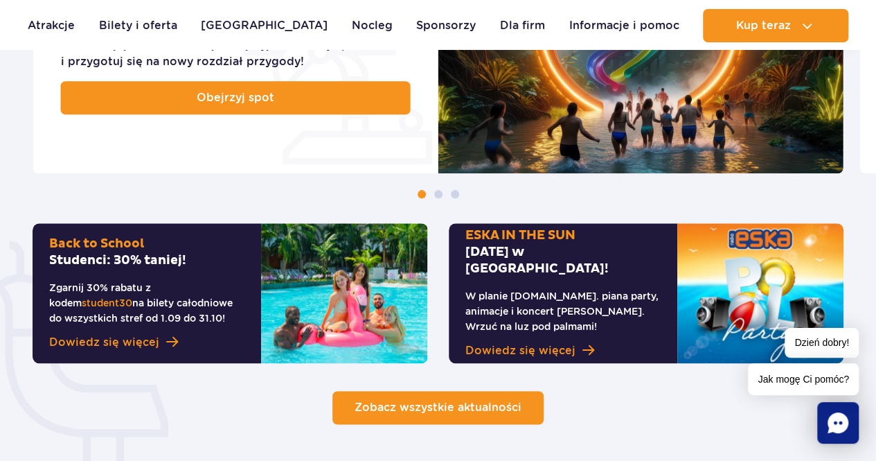
click at [417, 400] on span "Zobacz wszystkie aktualności" at bounding box center [438, 406] width 167 height 13
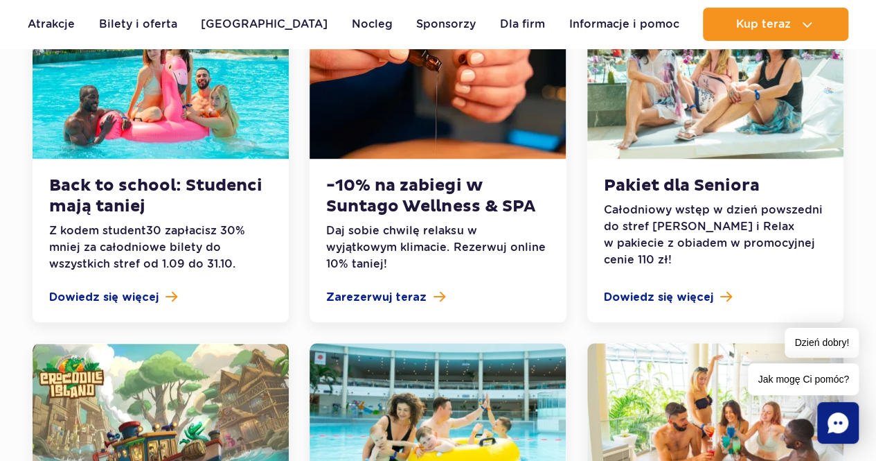
scroll to position [485, 0]
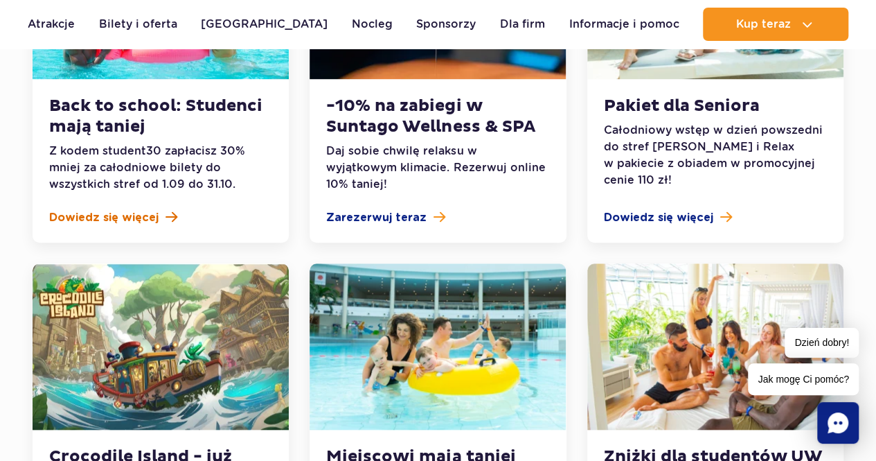
click at [151, 225] on span "Dowiedz się więcej" at bounding box center [103, 217] width 109 height 17
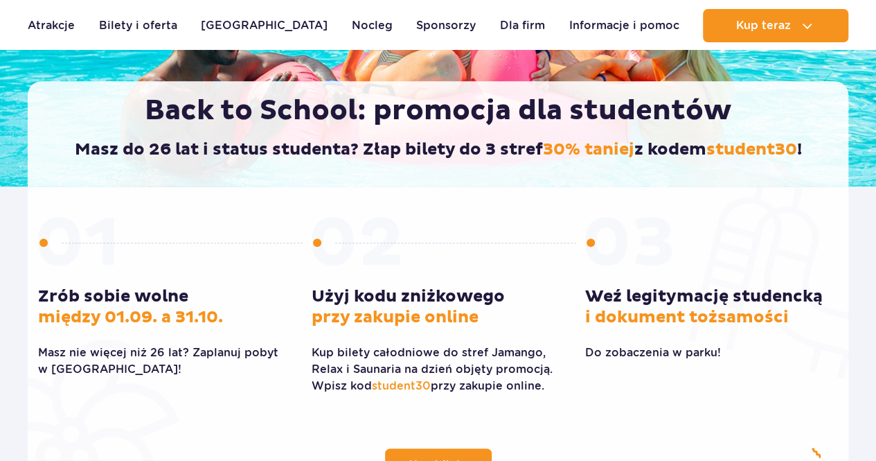
scroll to position [416, 0]
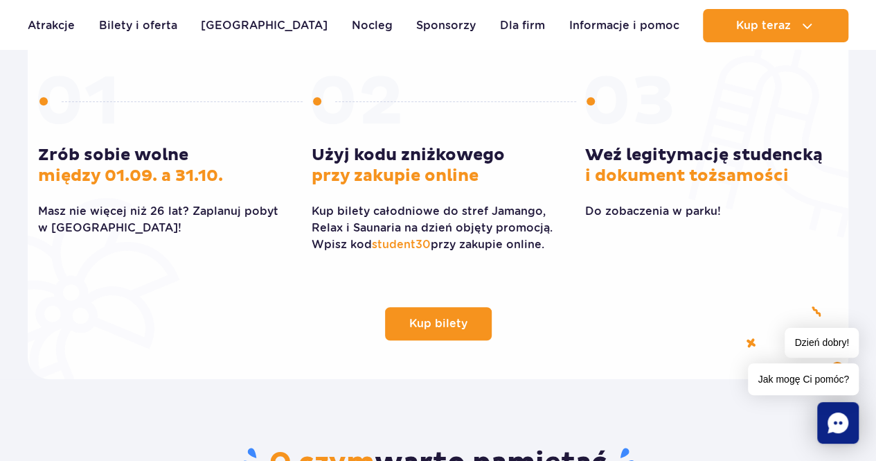
drag, startPoint x: 323, startPoint y: 150, endPoint x: 420, endPoint y: 179, distance: 101.2
click at [420, 179] on h3 "Użyj kodu zniżkowego przy zakupie online" at bounding box center [438, 166] width 253 height 42
click at [420, 179] on span "przy zakupie online" at bounding box center [395, 176] width 167 height 21
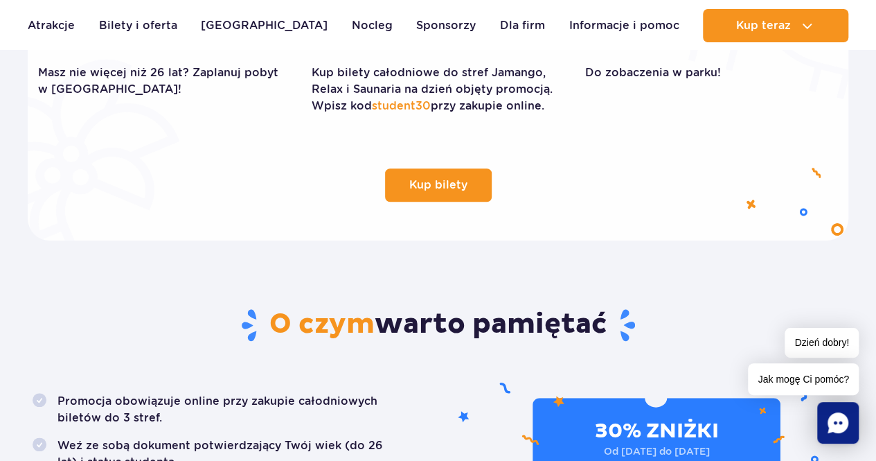
click at [392, 141] on div "Kup bilety Zrób sobie wolne między 01.09. a 31.10. Masz nie więcej niż 26 lat? …" at bounding box center [438, 60] width 821 height 281
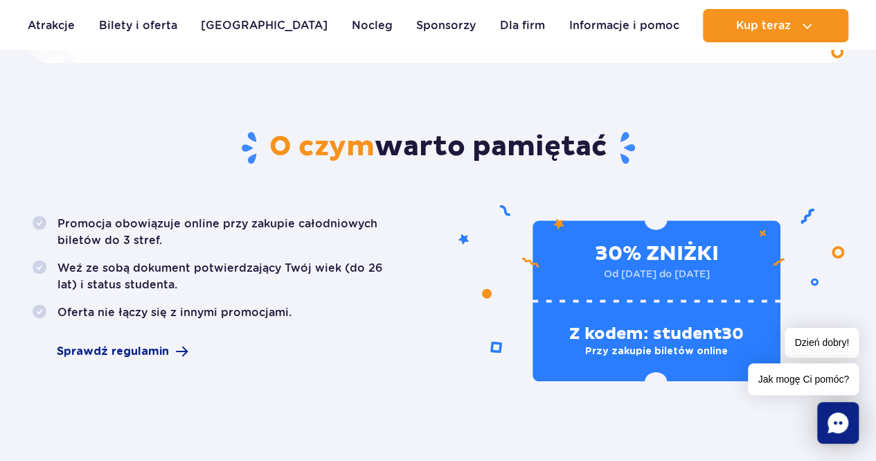
scroll to position [554, 0]
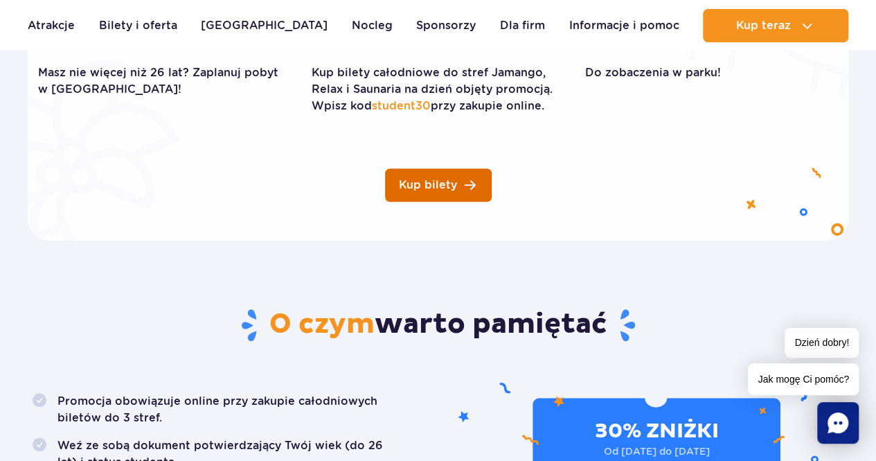
click at [423, 186] on span "Kup bilety" at bounding box center [428, 184] width 58 height 11
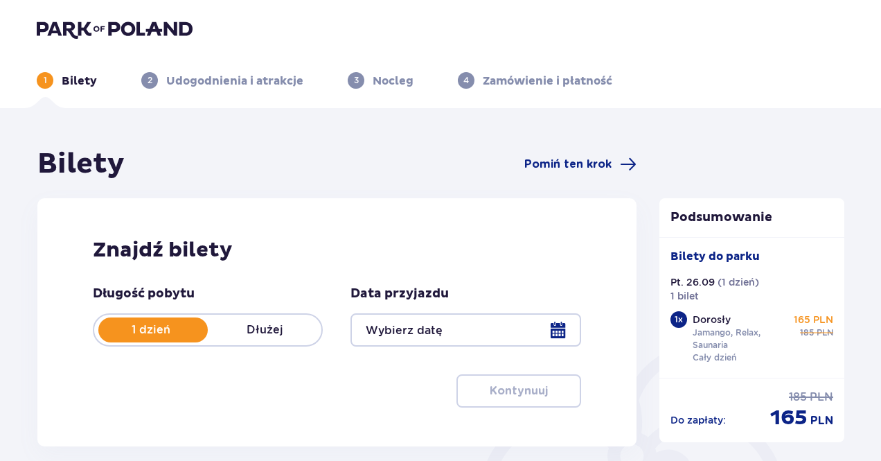
type input "[DATE]"
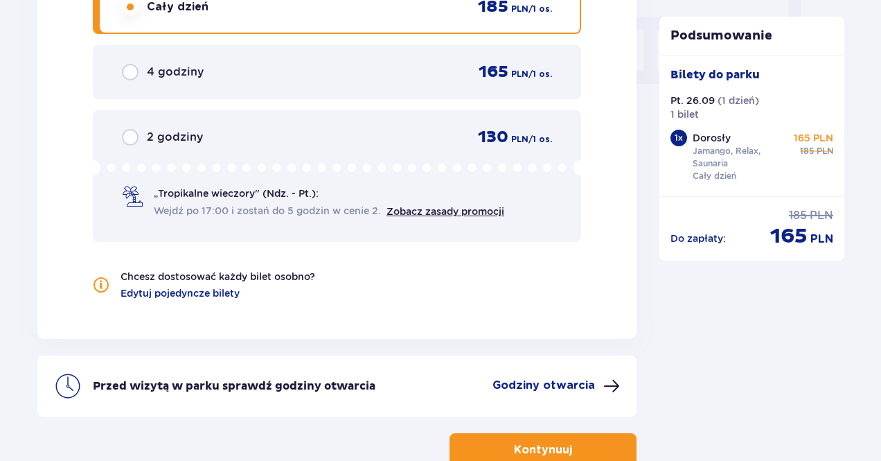
scroll to position [1455, 0]
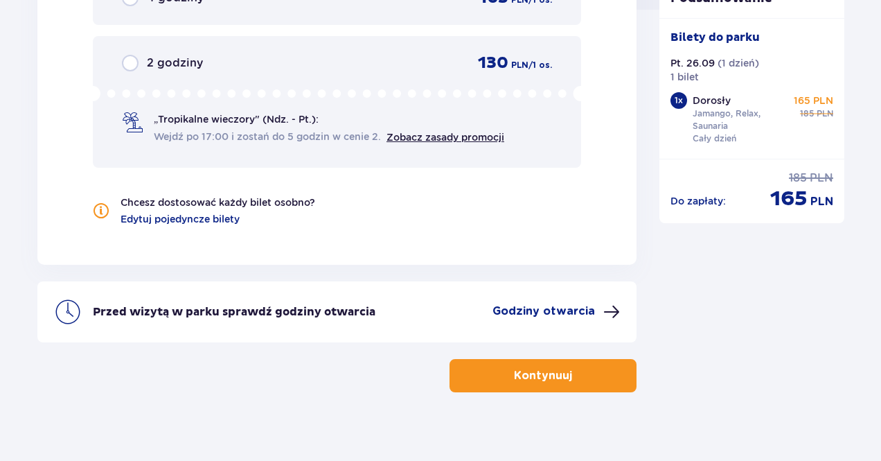
click at [558, 366] on button "Kontynuuj" at bounding box center [543, 375] width 187 height 33
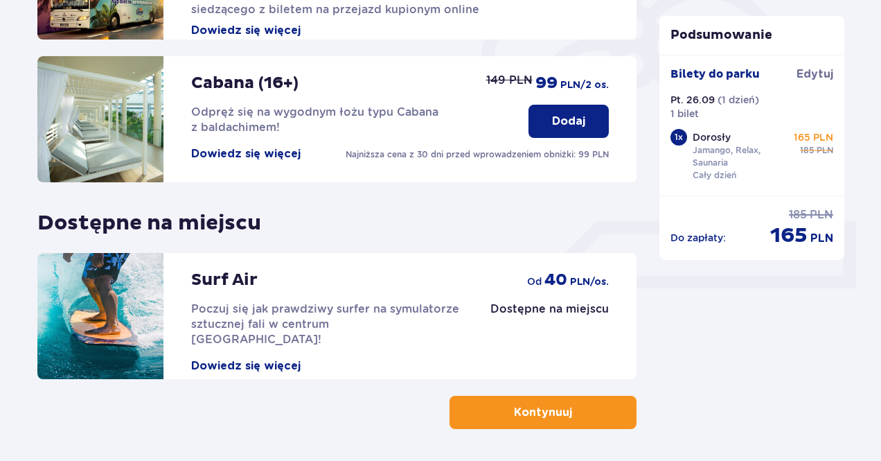
scroll to position [478, 0]
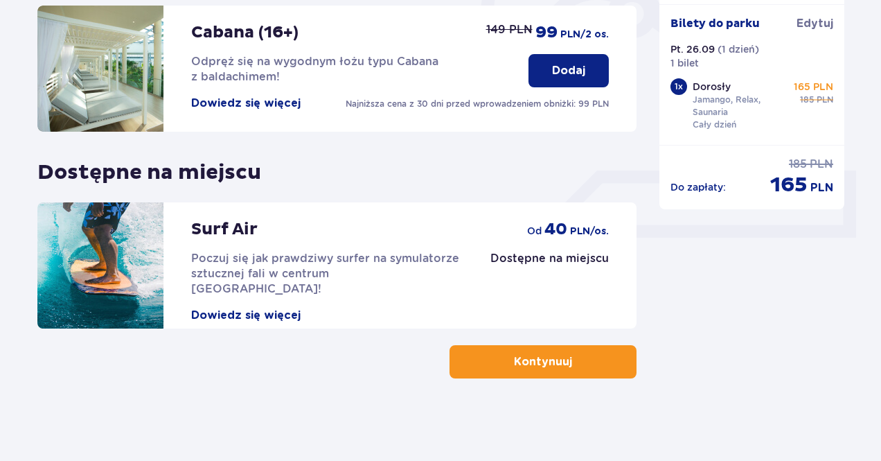
click at [580, 358] on span "button" at bounding box center [575, 361] width 17 height 17
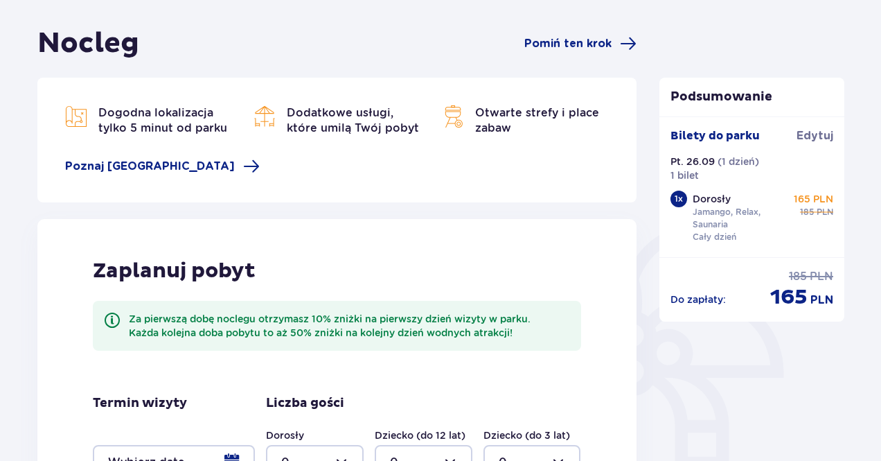
scroll to position [25, 0]
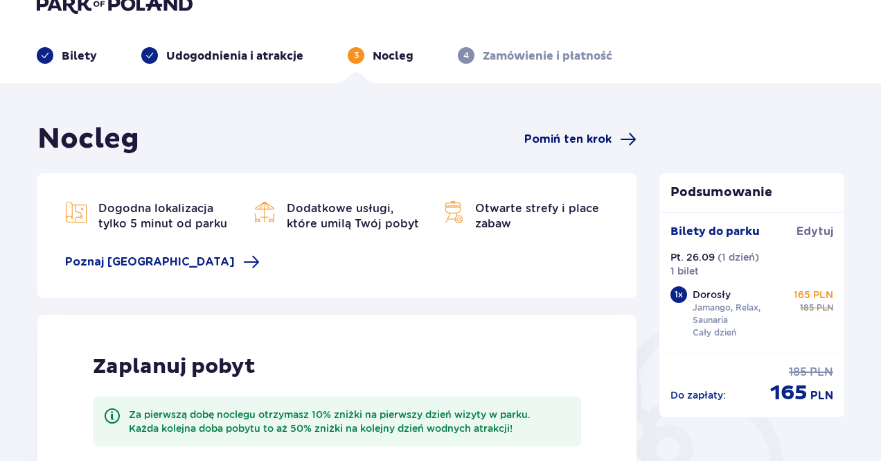
click at [568, 146] on span "Pomiń ten krok" at bounding box center [580, 139] width 112 height 17
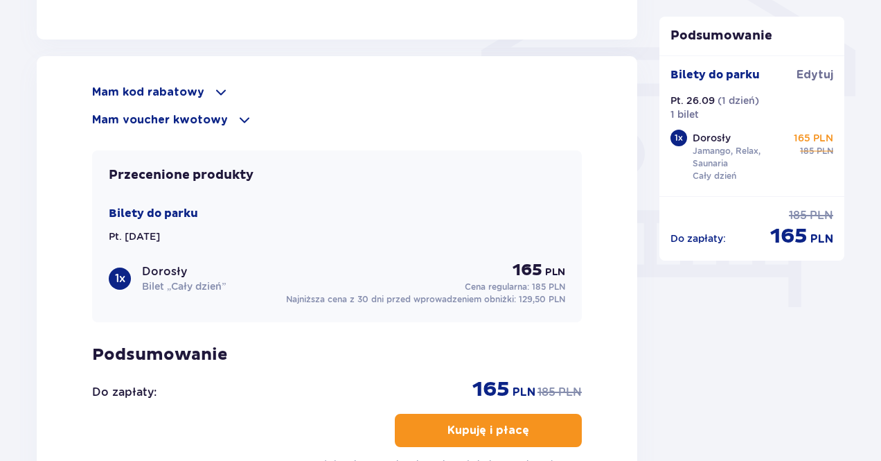
scroll to position [1165, 0]
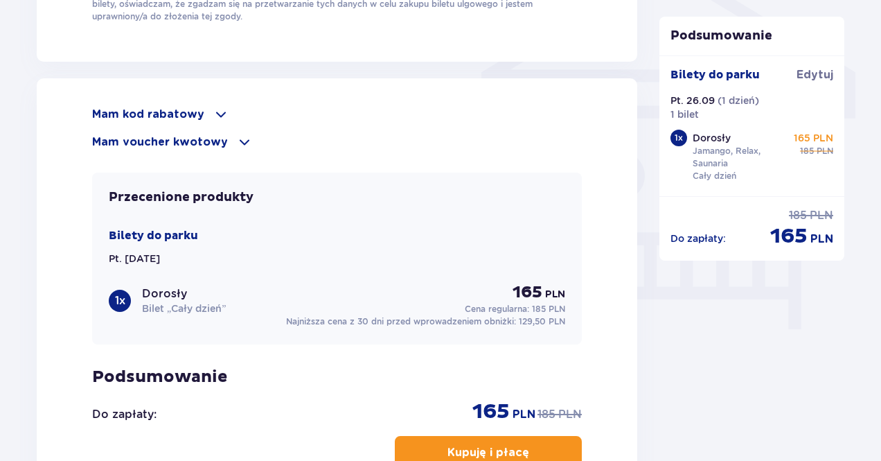
click at [179, 107] on p "Mam kod rabatowy" at bounding box center [148, 114] width 112 height 15
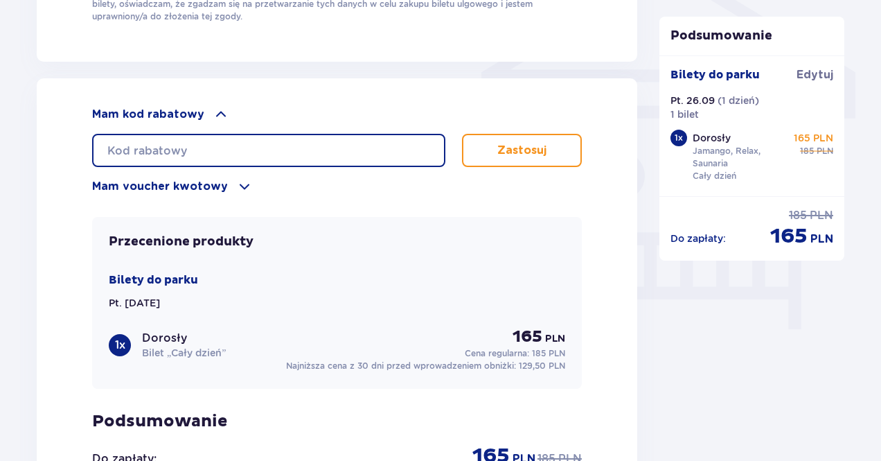
click at [201, 146] on input "text" at bounding box center [268, 150] width 353 height 33
type input "student30"
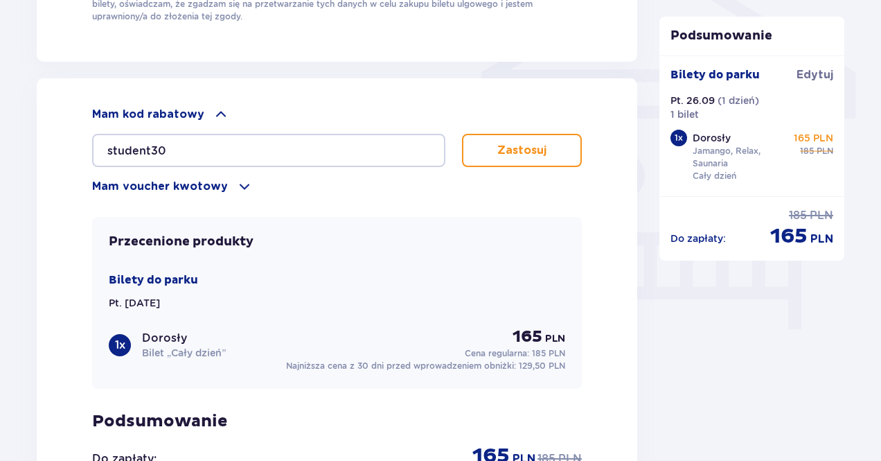
click at [491, 143] on button "Zastosuj" at bounding box center [522, 150] width 120 height 33
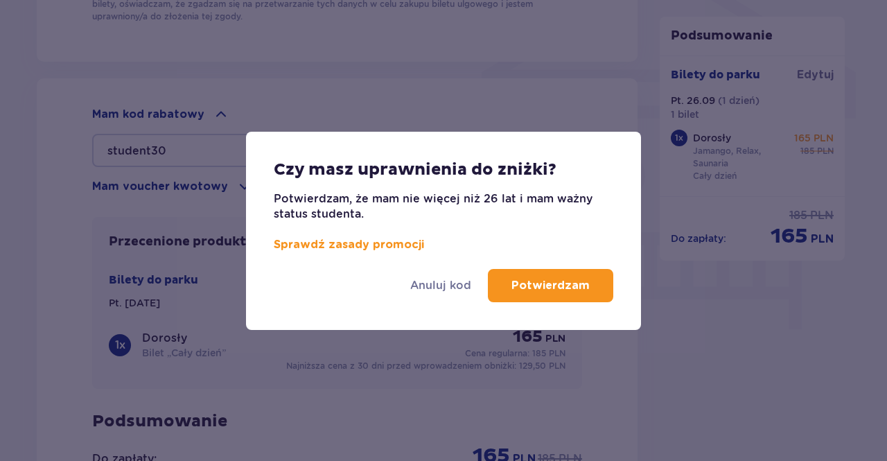
click at [562, 287] on p "Potwierdzam" at bounding box center [550, 285] width 78 height 15
